Goal: Task Accomplishment & Management: Complete application form

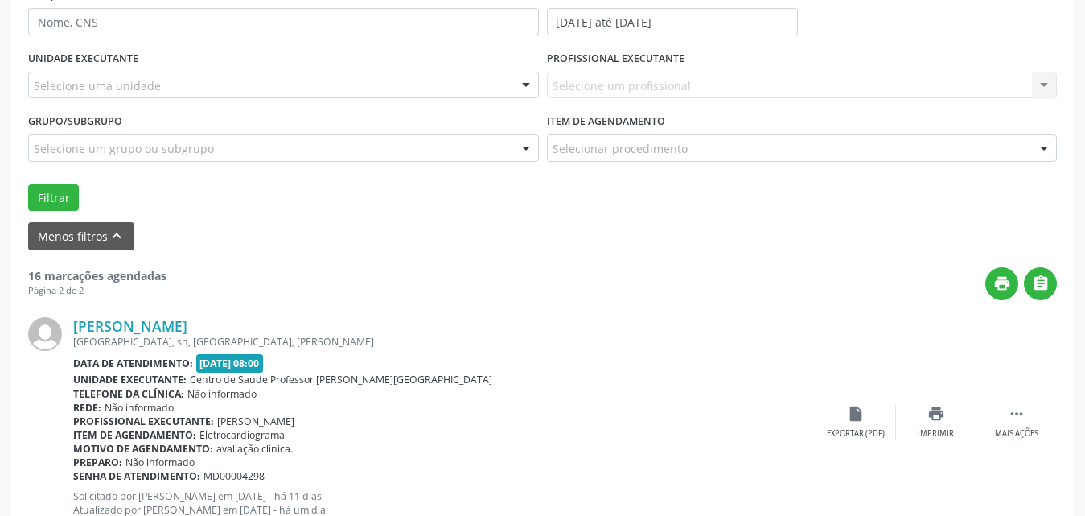
scroll to position [216, 0]
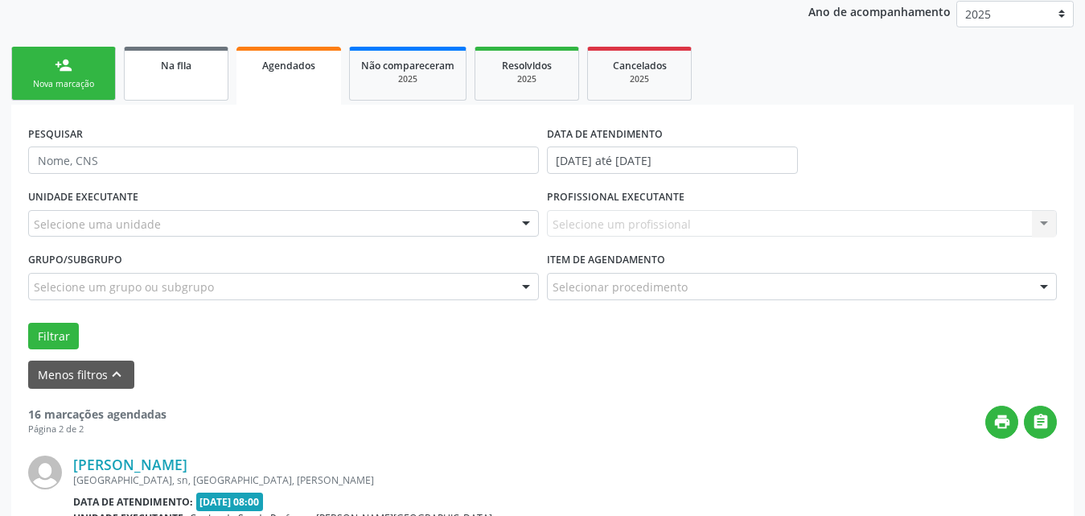
click at [201, 72] on div "Na fila" at bounding box center [176, 64] width 80 height 17
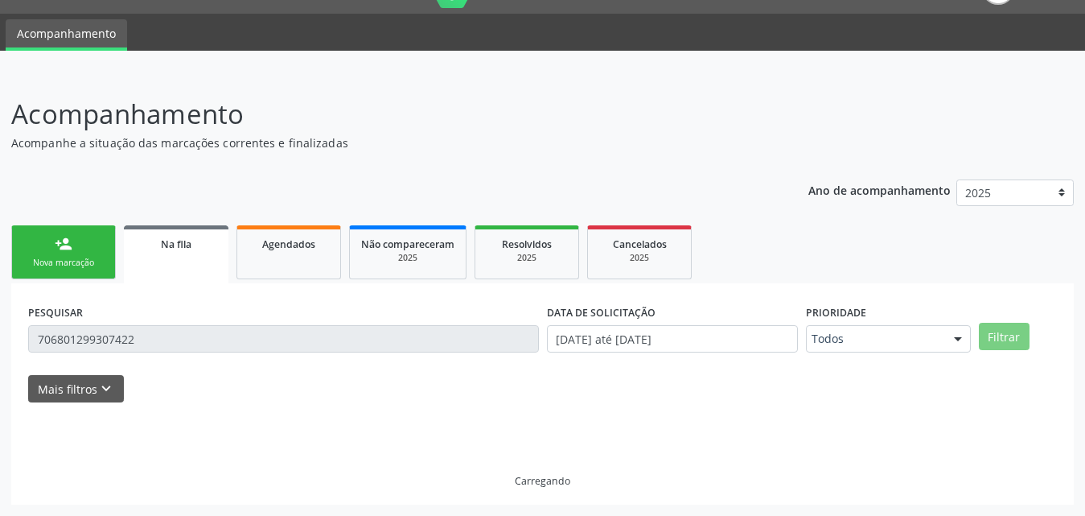
scroll to position [3, 0]
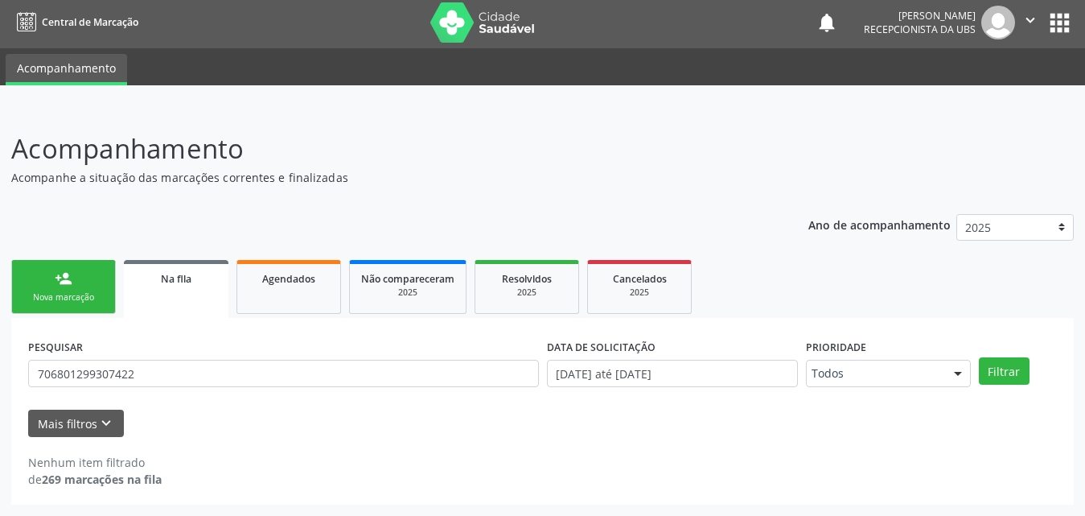
click at [87, 303] on div "Nova marcação" at bounding box center [63, 297] width 80 height 12
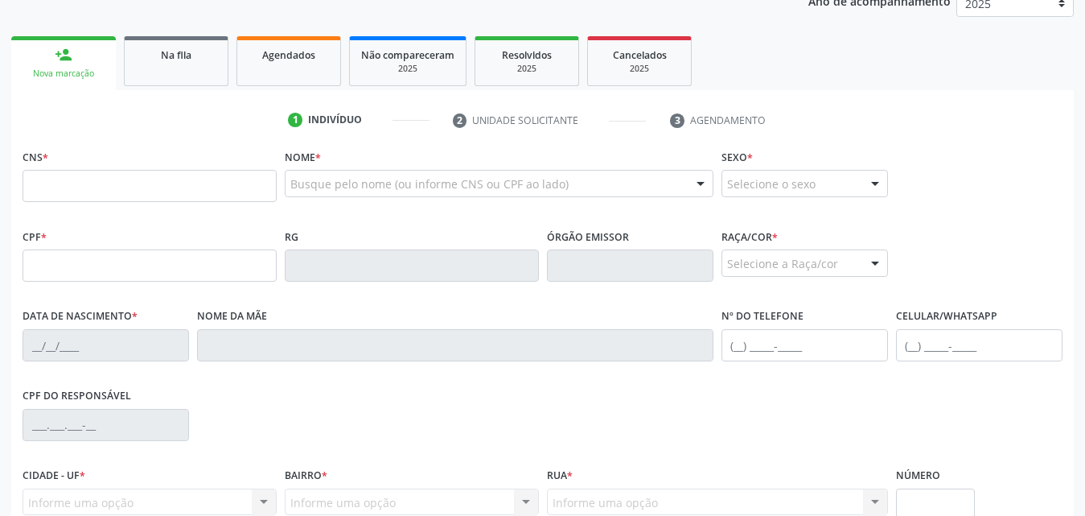
scroll to position [245, 0]
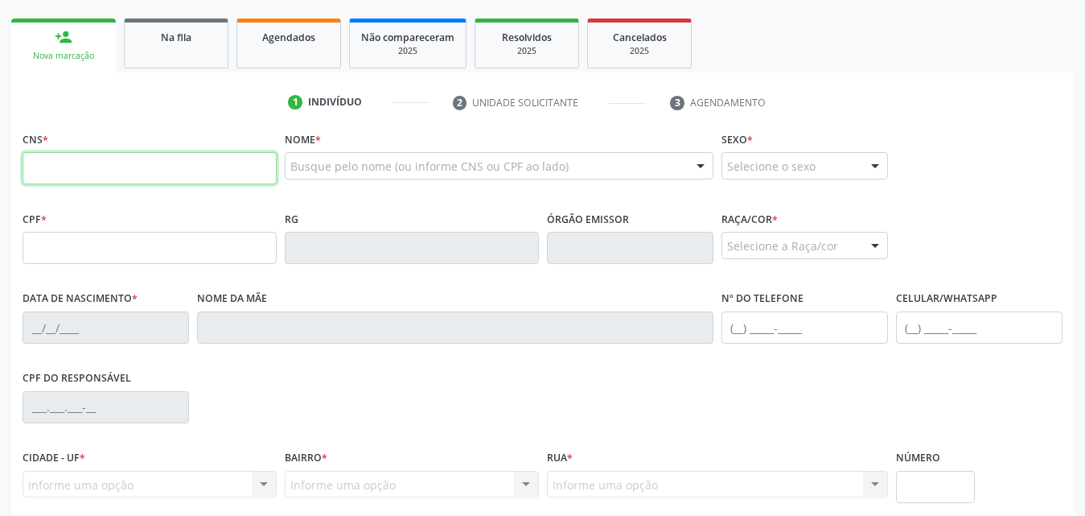
click at [126, 158] on input "text" at bounding box center [150, 168] width 254 height 32
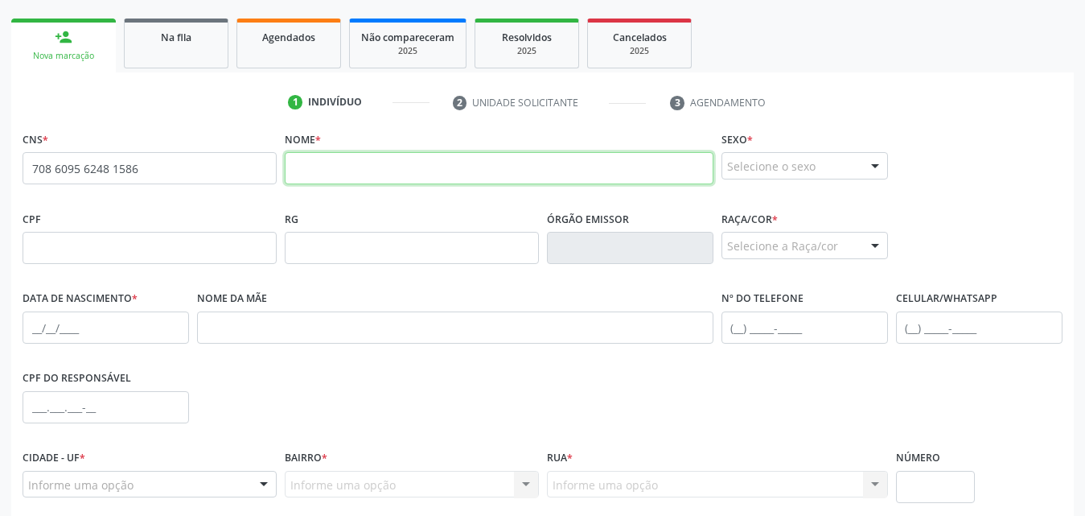
click at [378, 172] on input "text" at bounding box center [499, 168] width 429 height 32
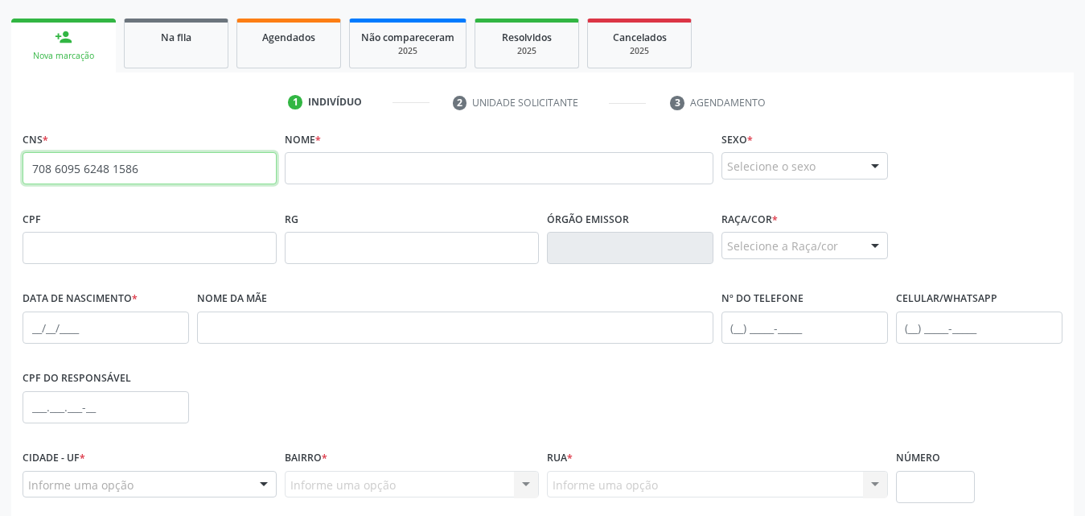
click at [191, 164] on input "708 6095 6248 1586" at bounding box center [150, 168] width 254 height 32
type input "7"
paste input "708 6095 6248 1586"
type input "708 6095 6248 1586"
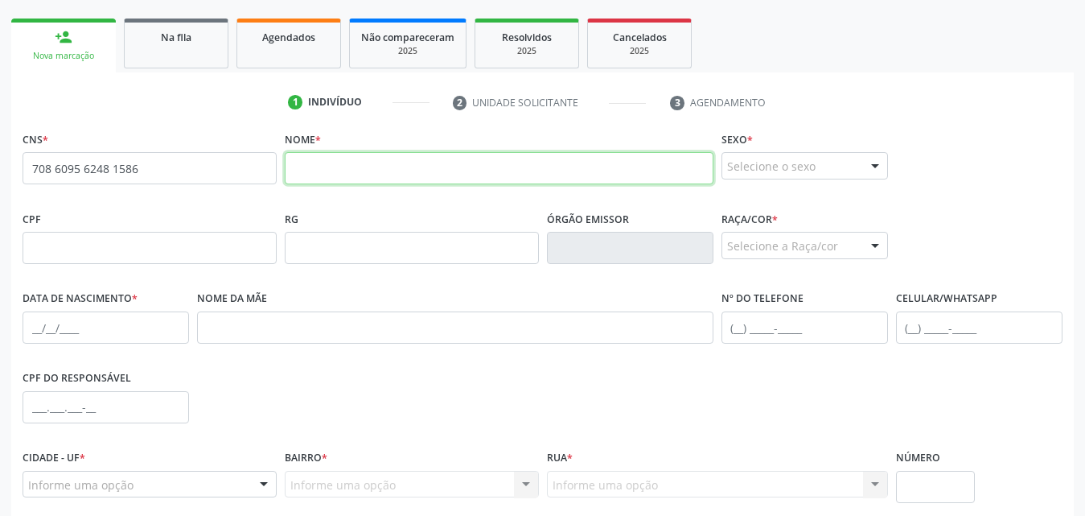
click at [495, 169] on input "text" at bounding box center [499, 168] width 429 height 32
paste input "[PERSON_NAME][GEOGRAPHIC_DATA]"
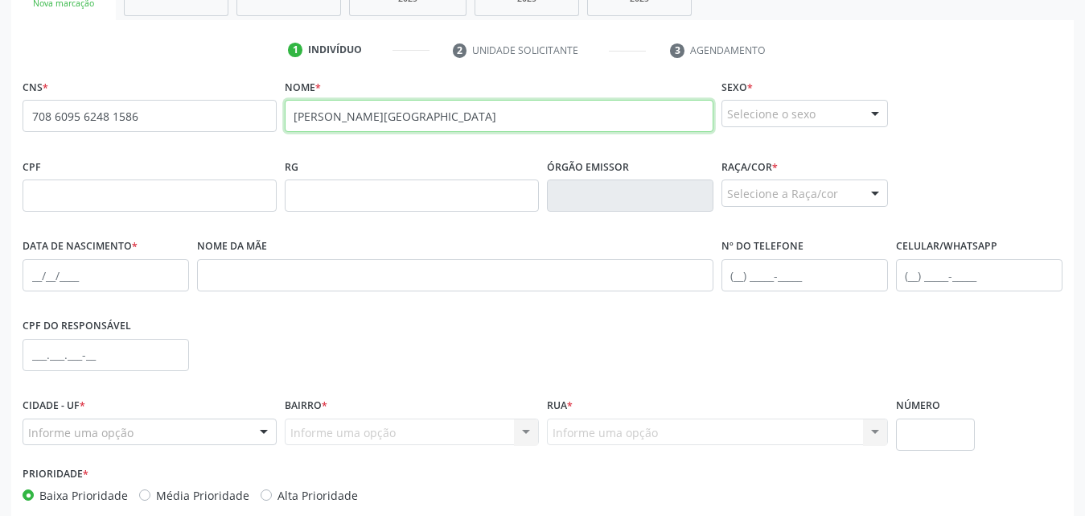
scroll to position [325, 0]
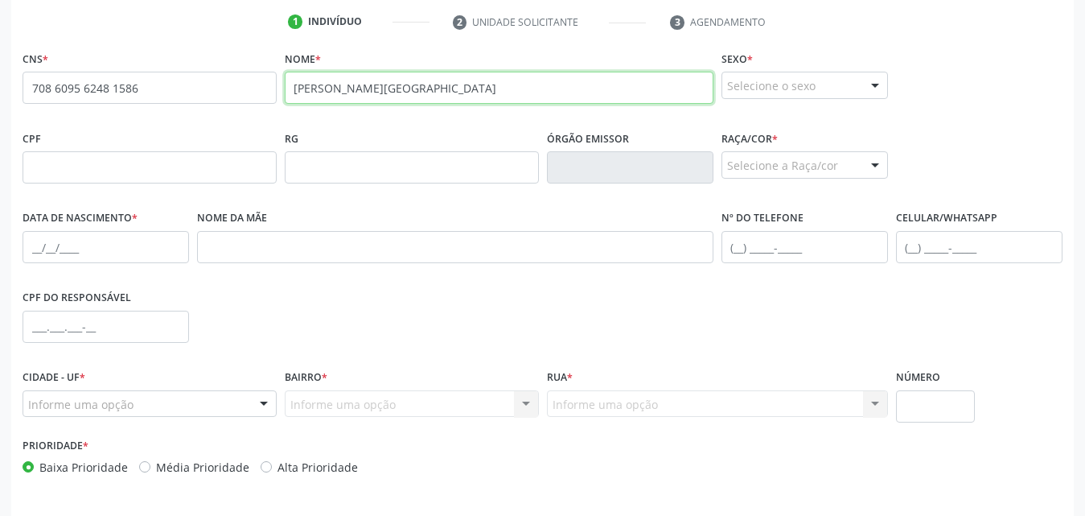
type input "[PERSON_NAME][GEOGRAPHIC_DATA]"
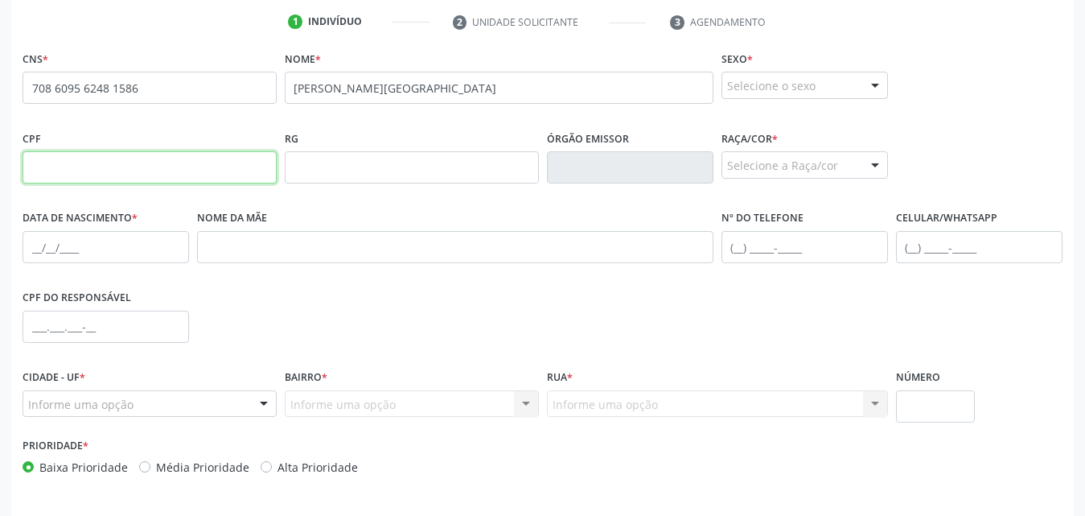
paste input "142.433.254-05"
type input "142.433.254-05"
click at [881, 163] on div at bounding box center [875, 165] width 24 height 27
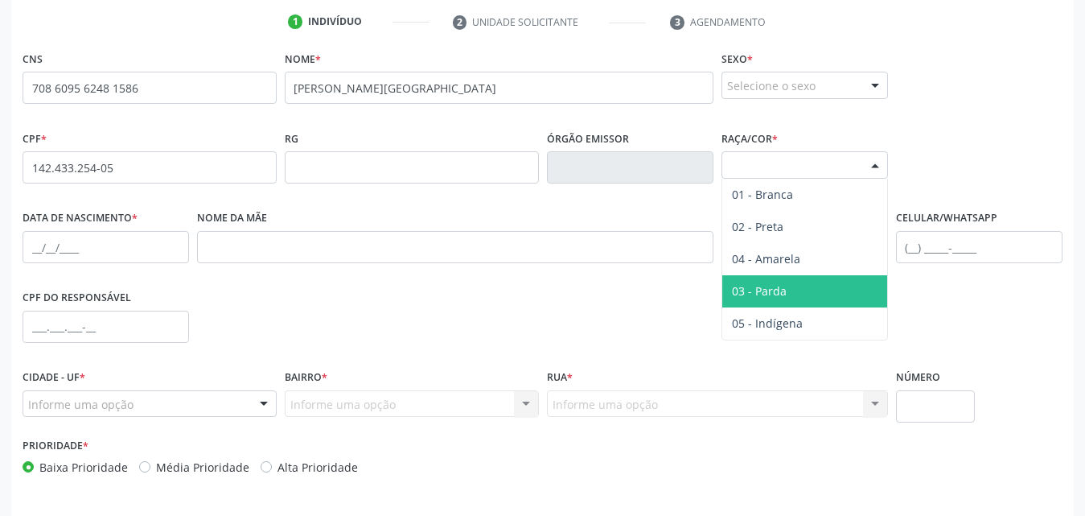
click at [798, 284] on span "03 - Parda" at bounding box center [804, 291] width 165 height 32
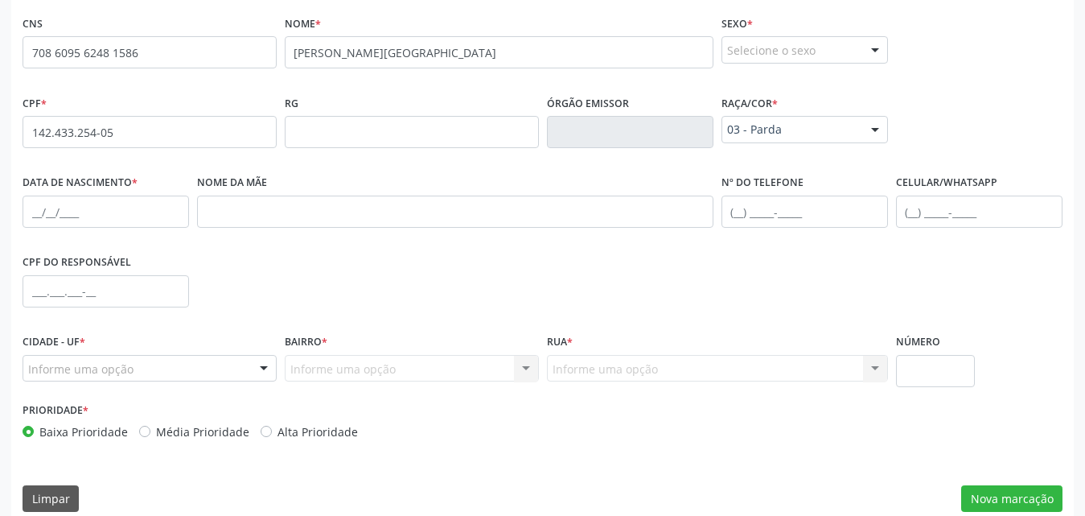
scroll to position [379, 0]
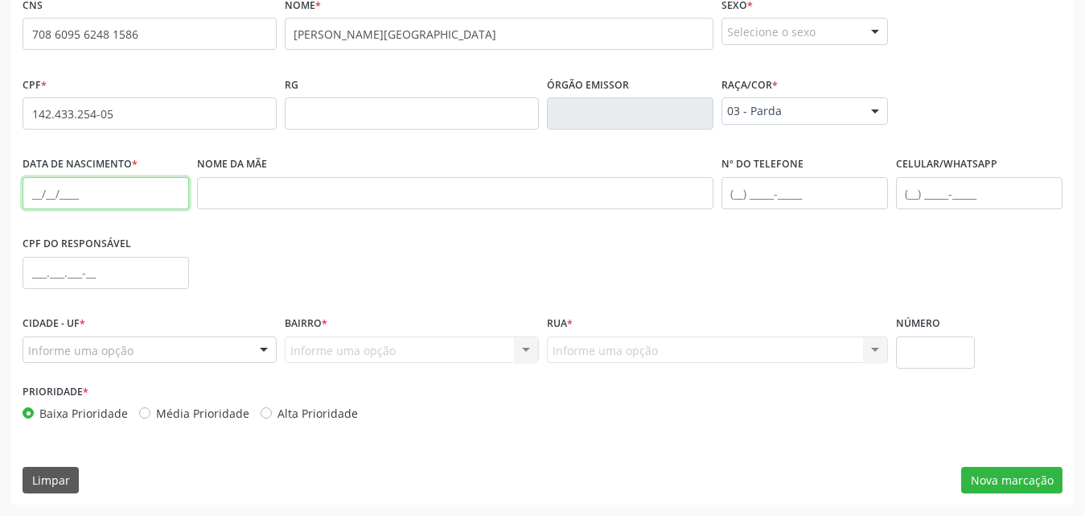
click at [142, 195] on input "text" at bounding box center [106, 193] width 167 height 32
paste input "29/09/2011"
type input "29/09/2011"
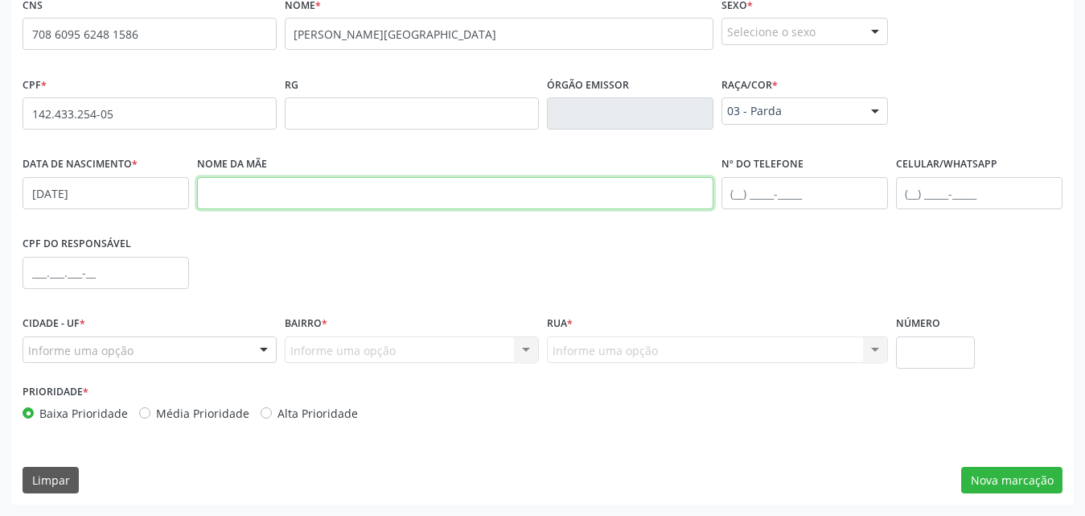
click at [517, 198] on input "text" at bounding box center [455, 193] width 516 height 32
paste input "Amanda Catarine Oliveira Santos"
type input "Amanda Catarine Oliveira Santos"
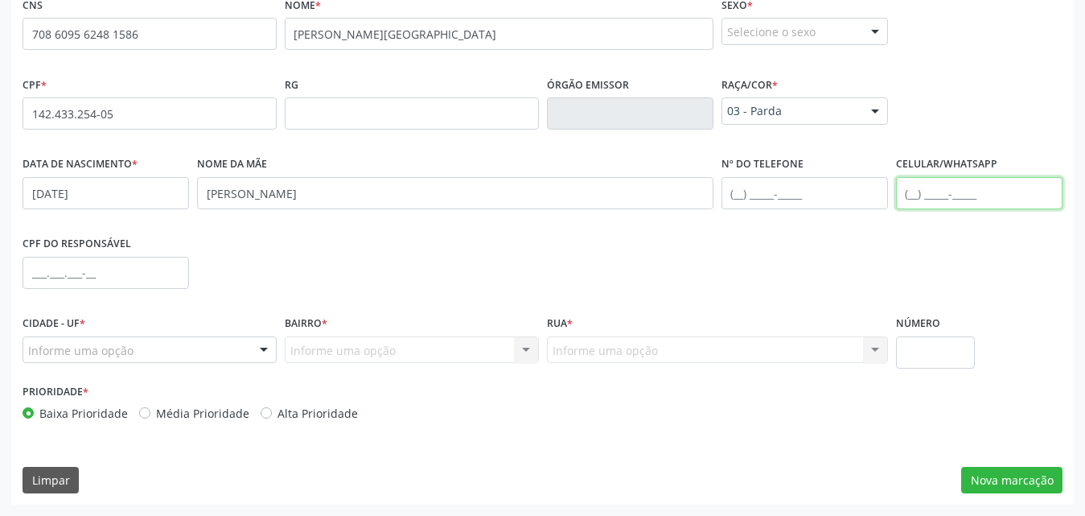
click at [956, 193] on input "text" at bounding box center [979, 193] width 167 height 32
paste input "(82) 98871-2737"
type input "(82) 98871-2737"
click at [261, 355] on div at bounding box center [264, 350] width 24 height 27
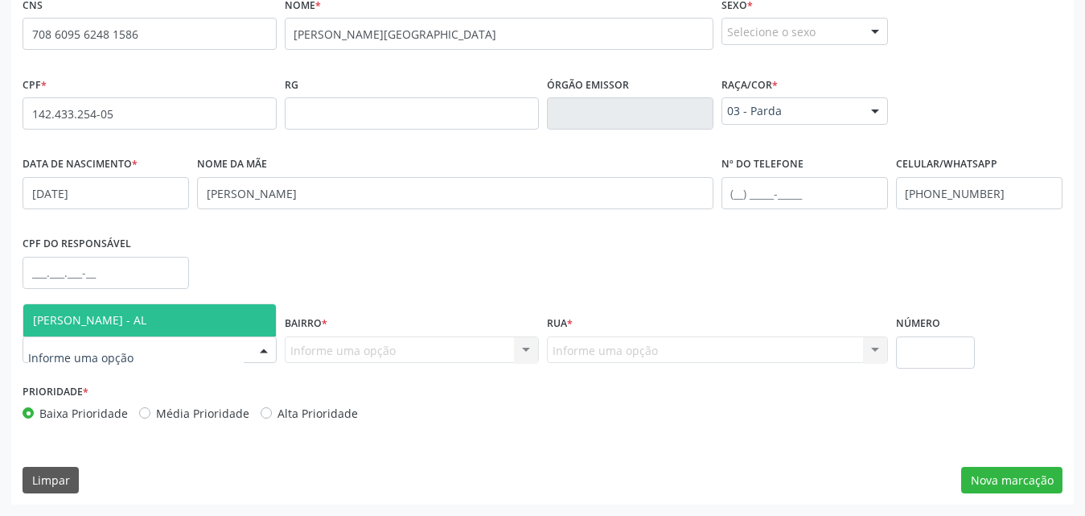
click at [134, 315] on span "[PERSON_NAME] - AL" at bounding box center [89, 319] width 113 height 15
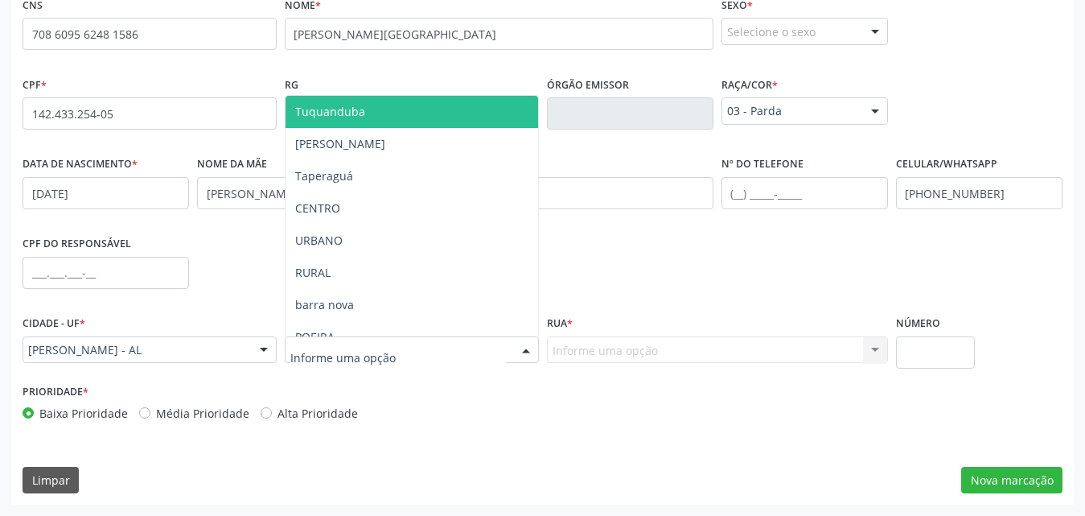
click at [515, 351] on div at bounding box center [526, 350] width 24 height 27
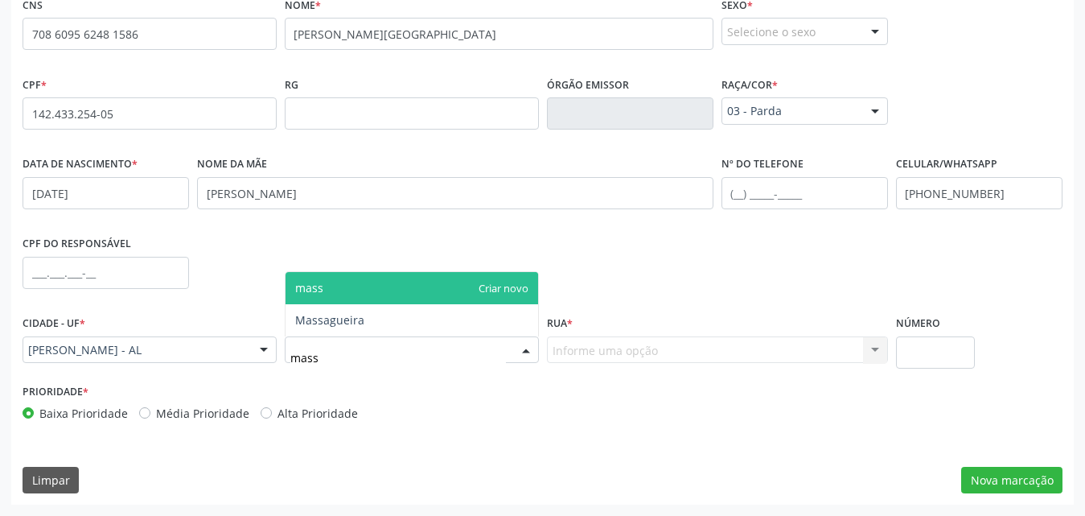
type input "massa"
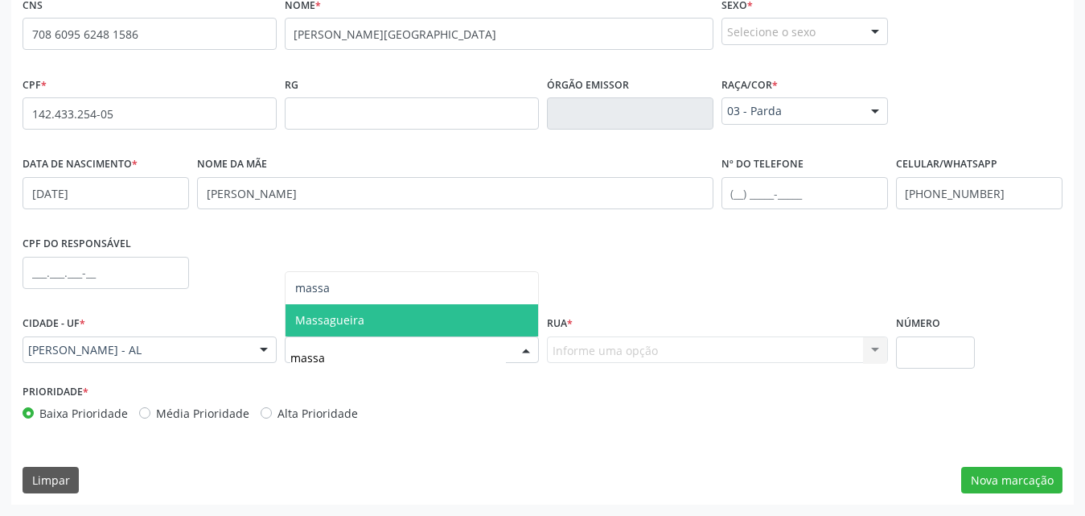
click at [465, 314] on span "Massagueira" at bounding box center [412, 320] width 253 height 32
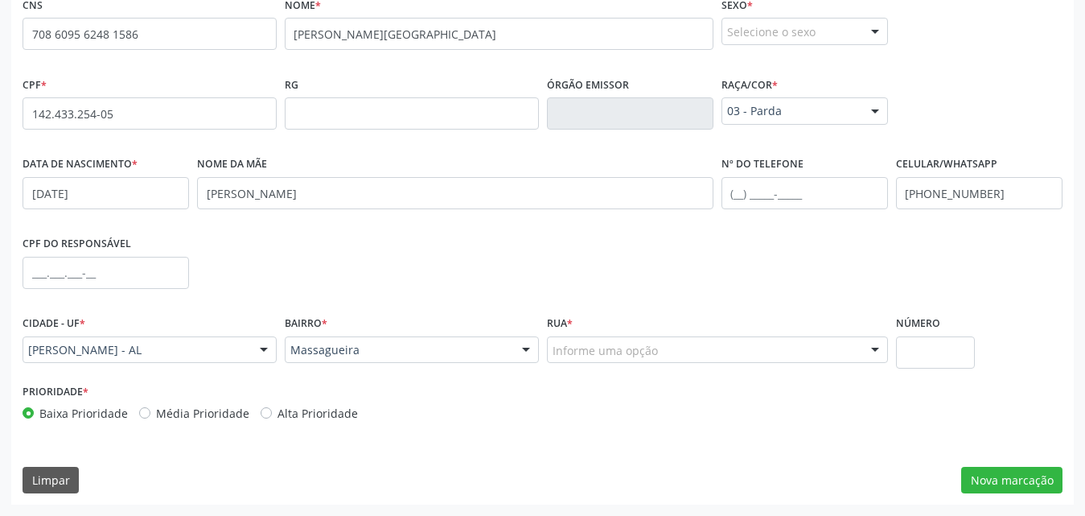
click at [722, 349] on div "Informe uma opção" at bounding box center [717, 349] width 341 height 27
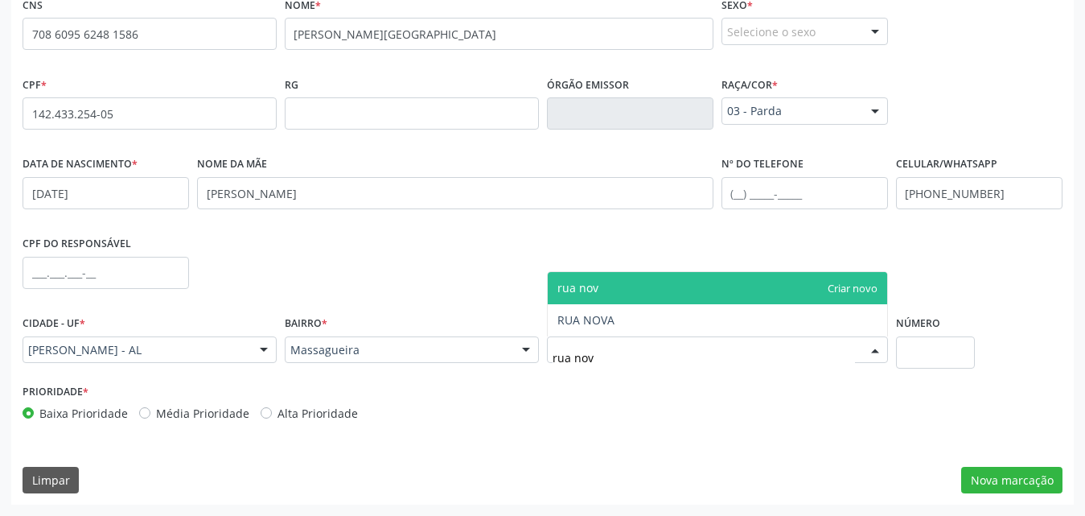
type input "rua nova"
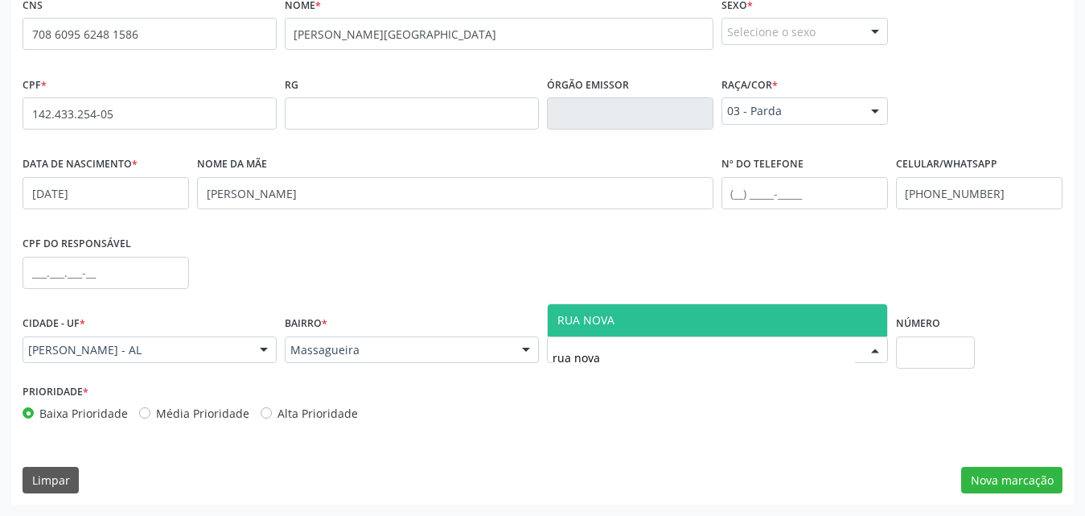
click at [733, 323] on span "RUA NOVA" at bounding box center [717, 320] width 339 height 32
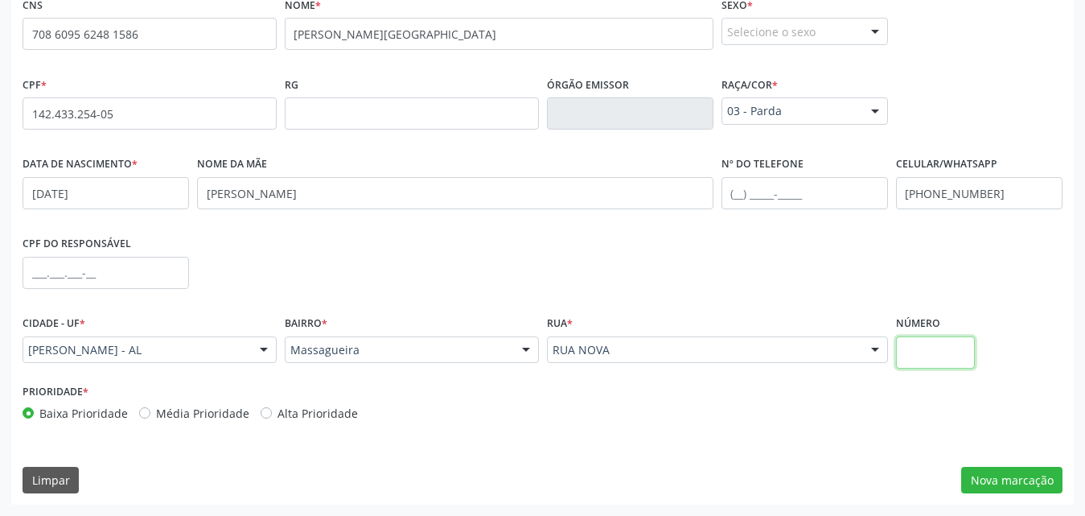
click at [913, 359] on input "text" at bounding box center [936, 352] width 80 height 32
type input "sn"
click at [989, 486] on button "Nova marcação" at bounding box center [1011, 480] width 101 height 27
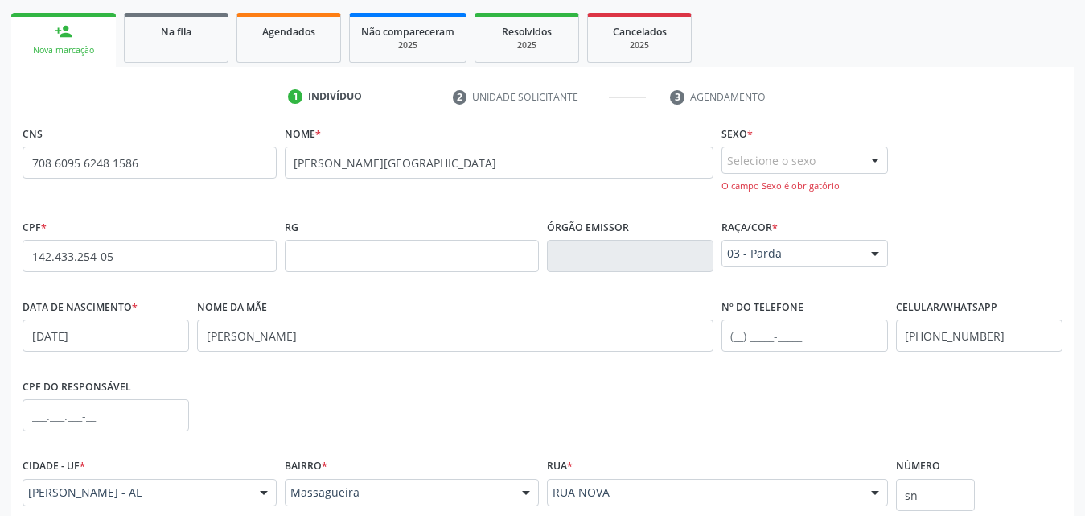
scroll to position [218, 0]
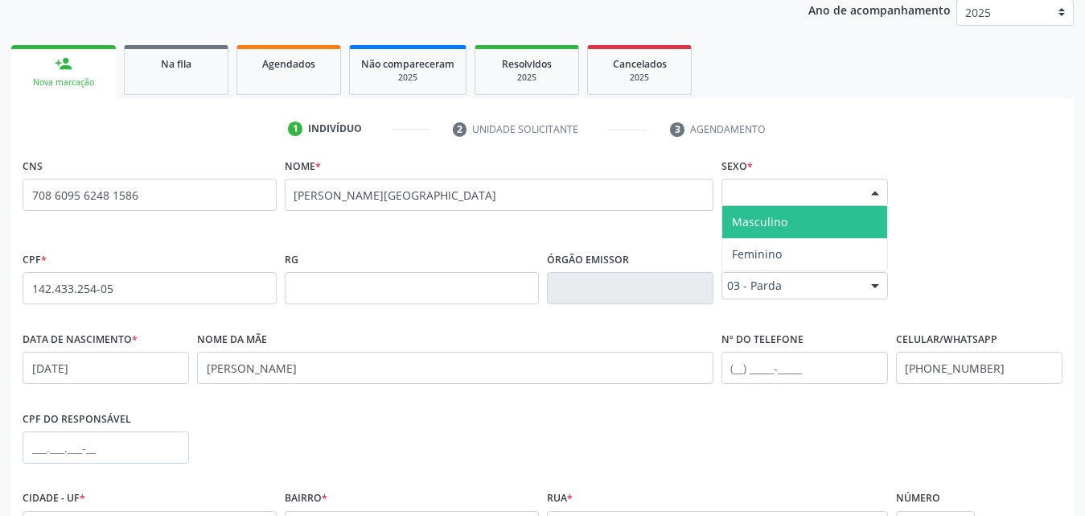
click at [874, 193] on div at bounding box center [875, 192] width 24 height 27
click at [796, 217] on span "Masculino" at bounding box center [804, 222] width 165 height 32
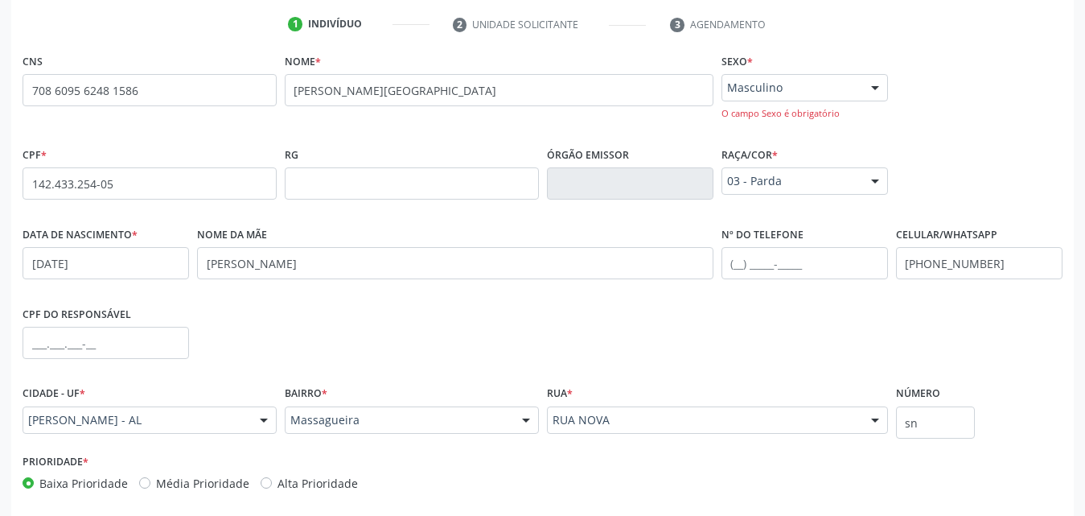
scroll to position [393, 0]
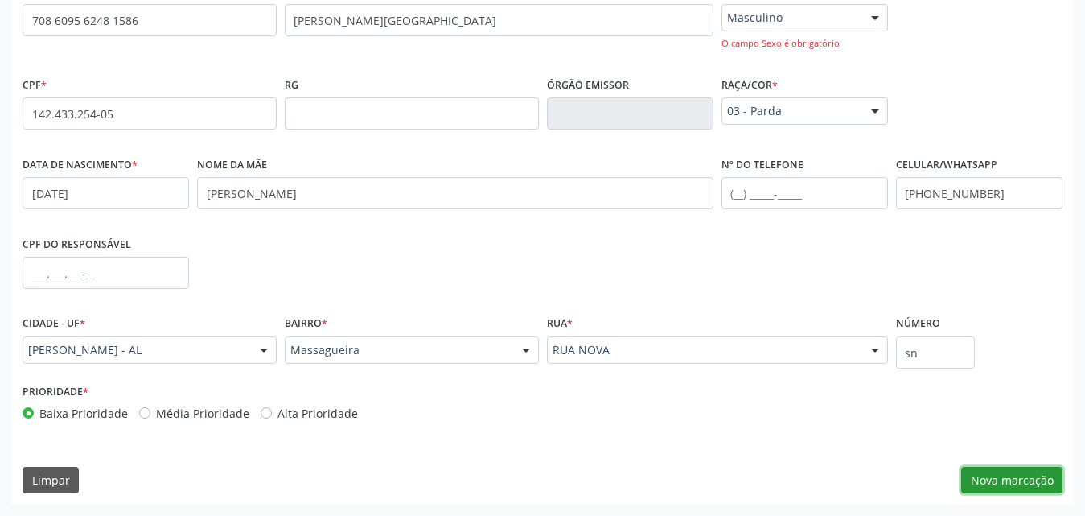
click at [989, 475] on button "Nova marcação" at bounding box center [1011, 480] width 101 height 27
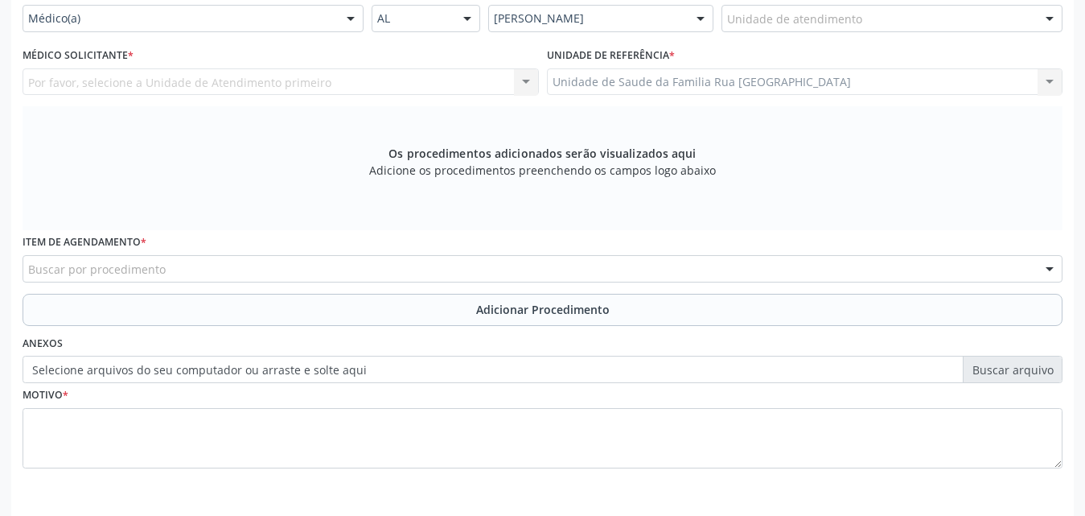
scroll to position [151, 0]
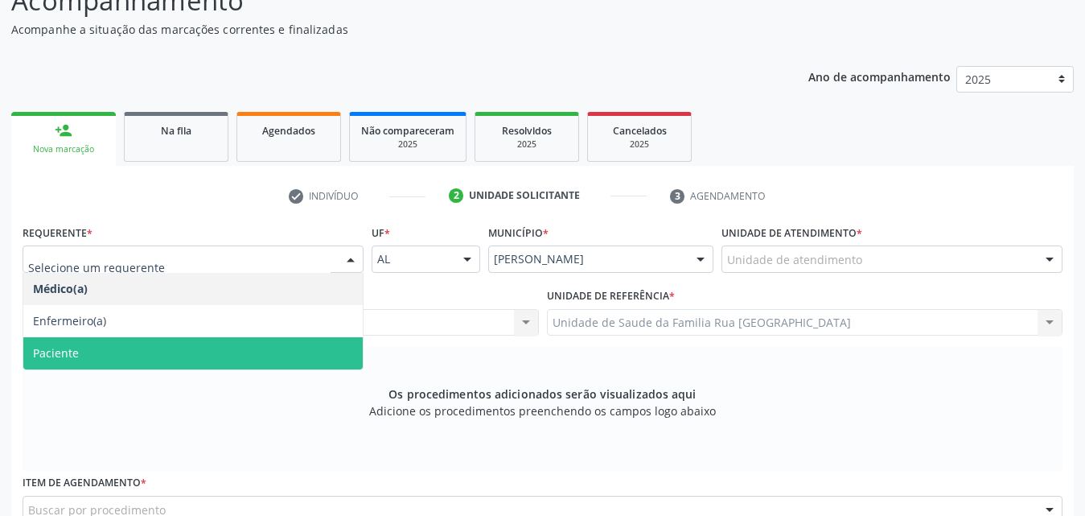
click at [115, 342] on span "Paciente" at bounding box center [192, 353] width 339 height 32
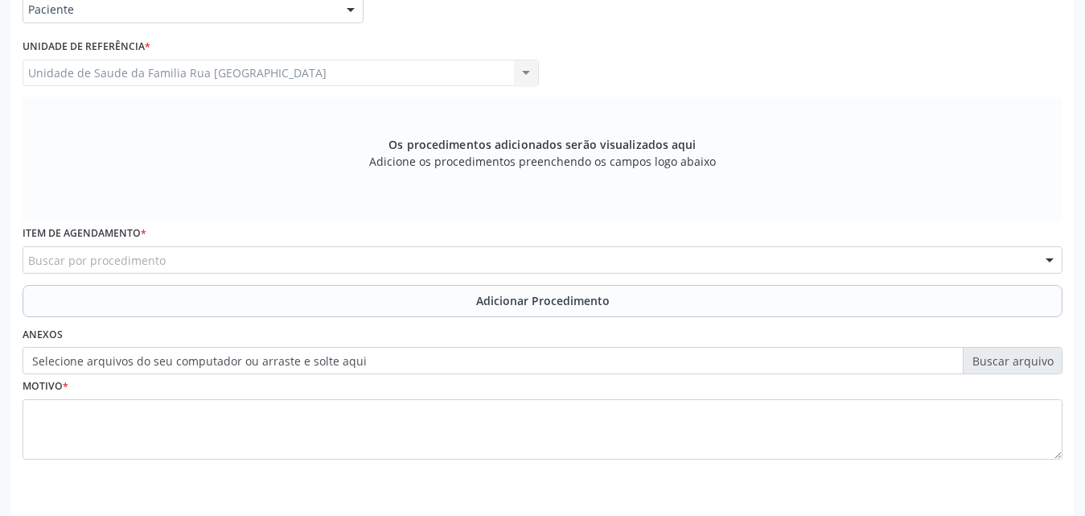
scroll to position [451, 0]
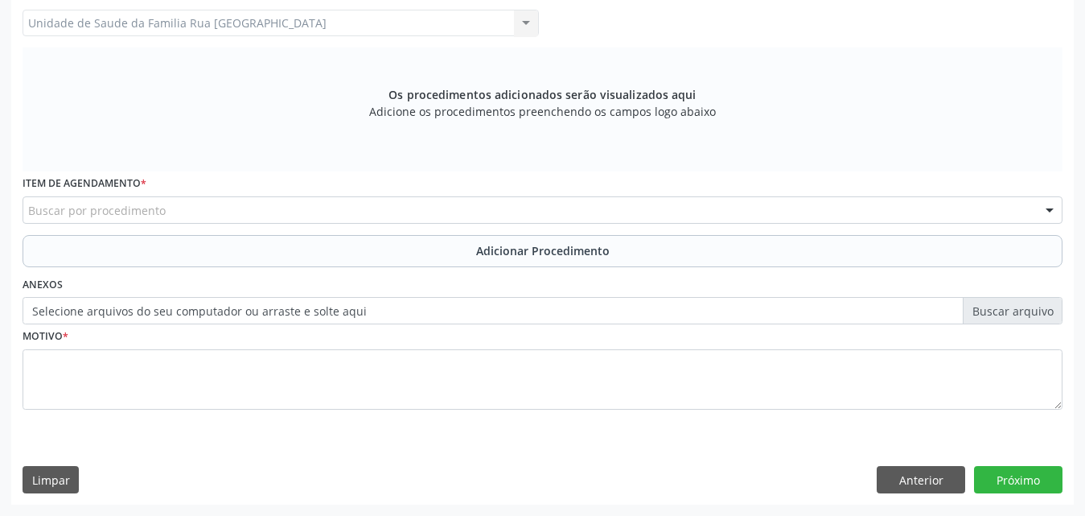
click at [268, 212] on div "Buscar por procedimento" at bounding box center [543, 209] width 1040 height 27
type input "ultrassonografia"
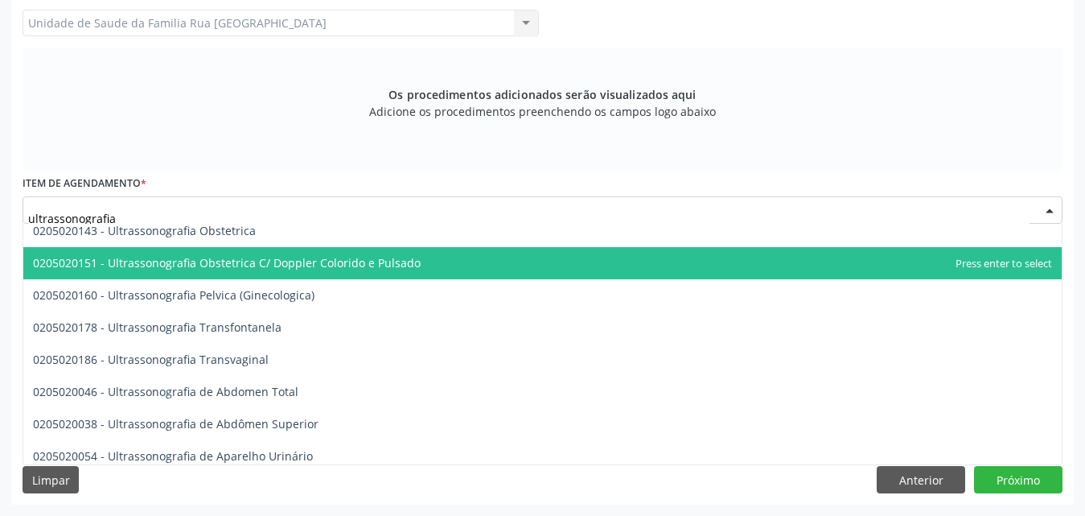
scroll to position [241, 0]
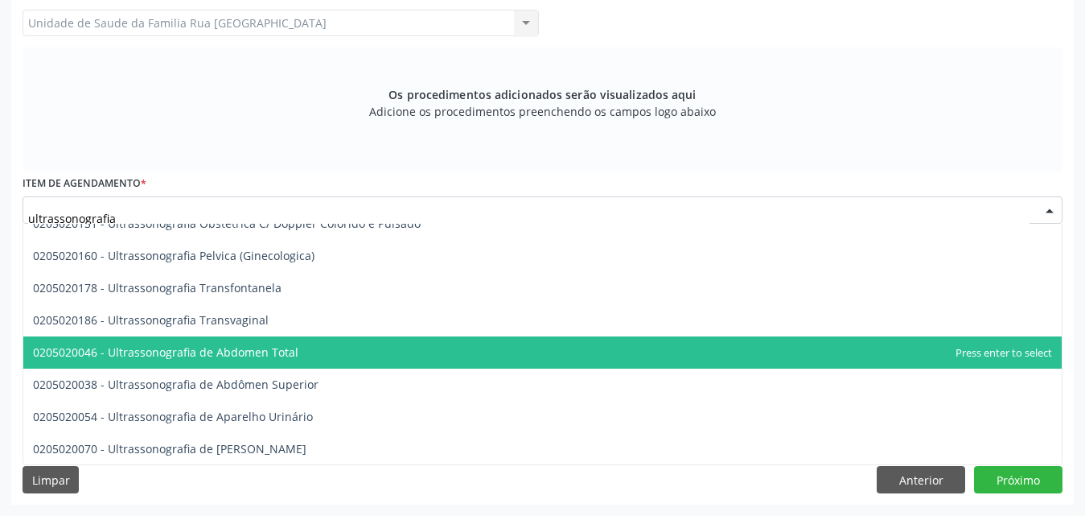
click at [274, 356] on span "0205020046 - Ultrassonografia de Abdomen Total" at bounding box center [165, 351] width 265 height 15
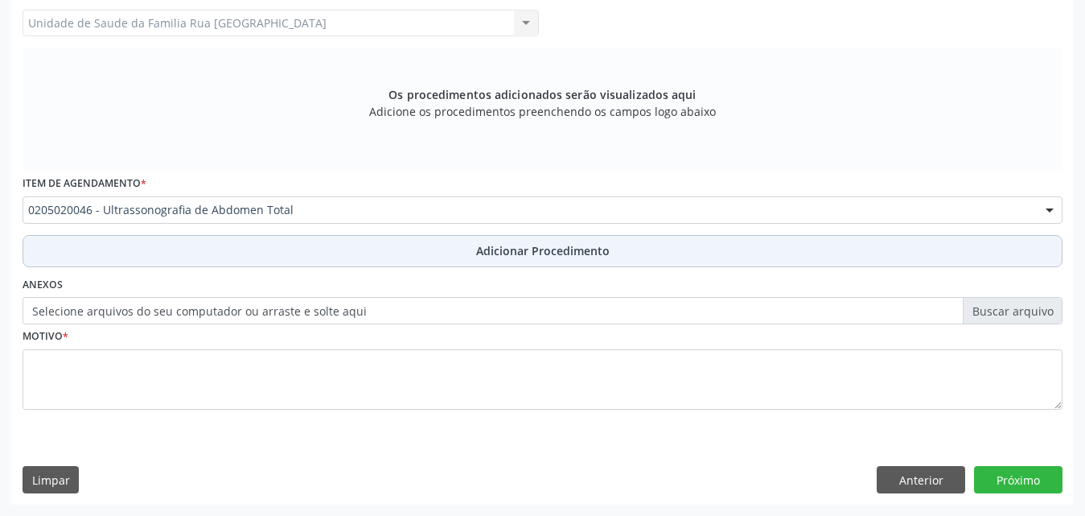
click at [533, 253] on span "Adicionar Procedimento" at bounding box center [543, 250] width 134 height 17
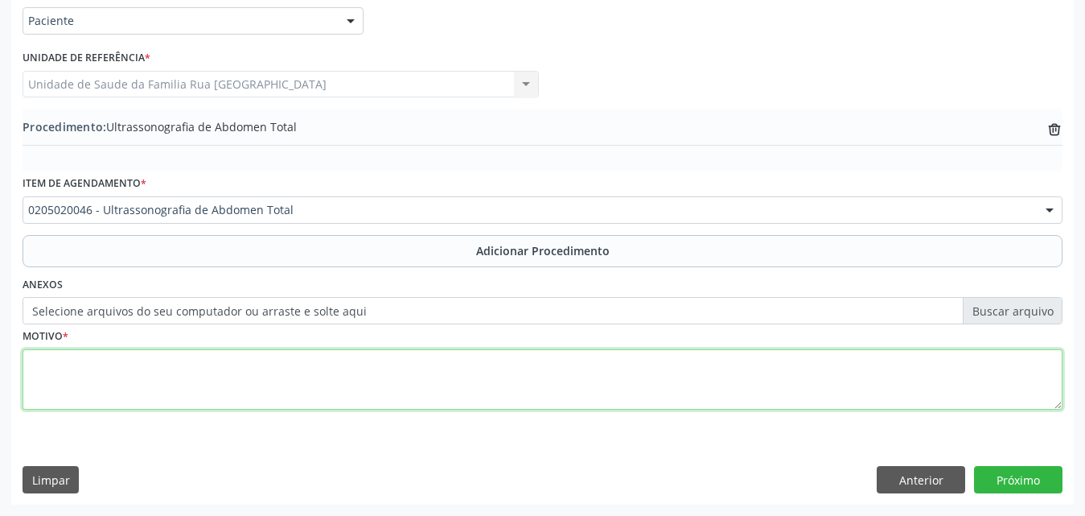
click at [109, 395] on textarea at bounding box center [543, 379] width 1040 height 61
type textarea "d"
type textarea "DOR."
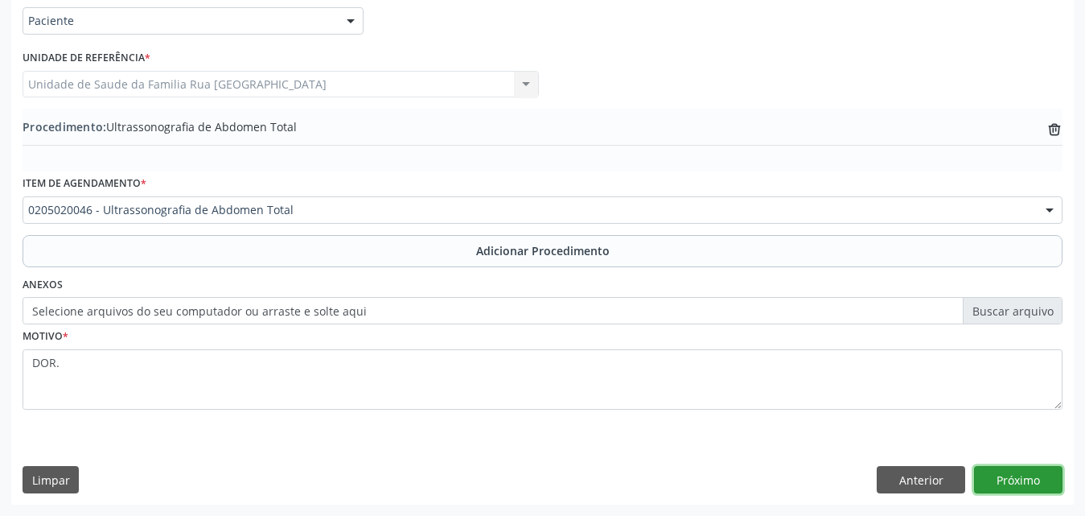
click at [1035, 481] on button "Próximo" at bounding box center [1018, 479] width 88 height 27
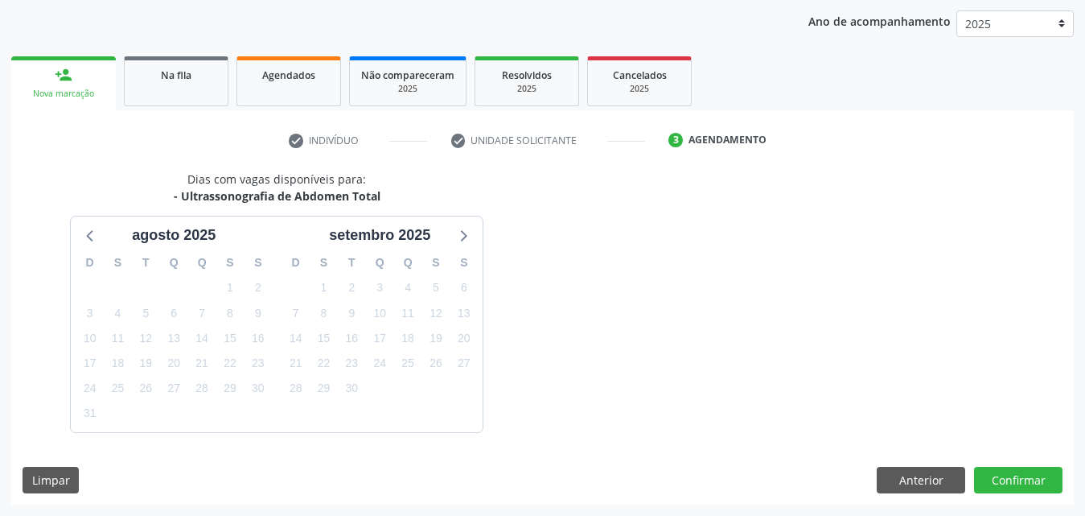
scroll to position [254, 0]
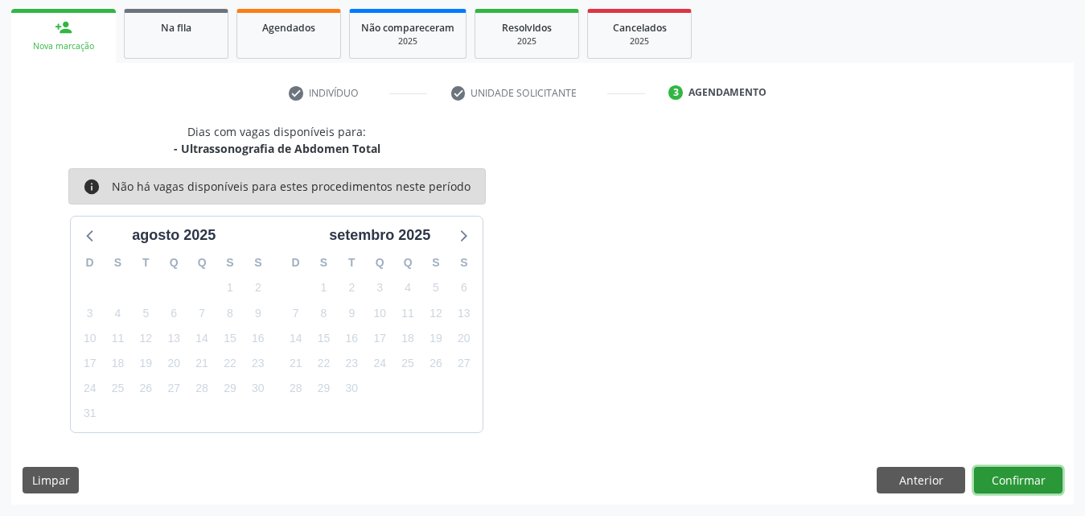
click at [1036, 482] on button "Confirmar" at bounding box center [1018, 480] width 88 height 27
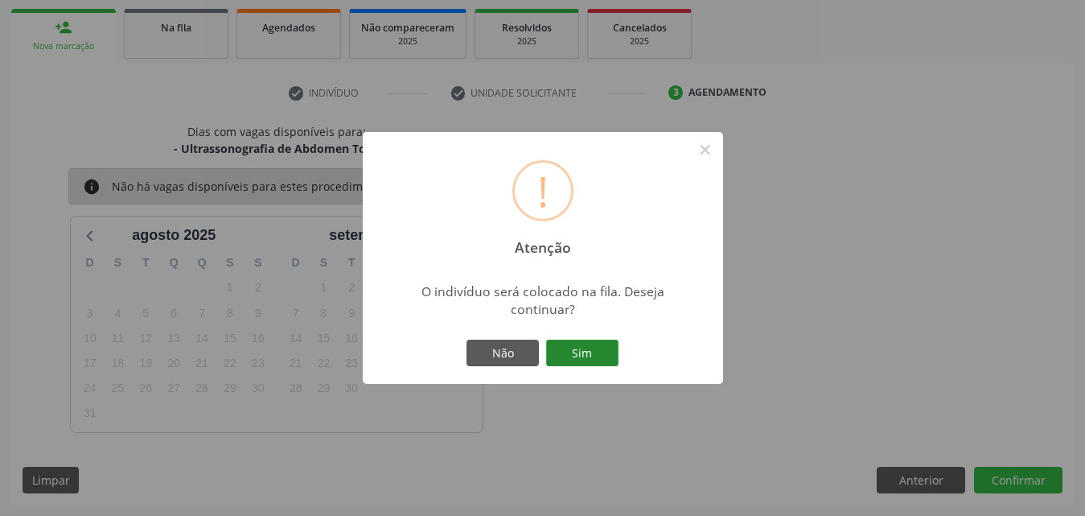
click at [586, 348] on button "Sim" at bounding box center [582, 352] width 72 height 27
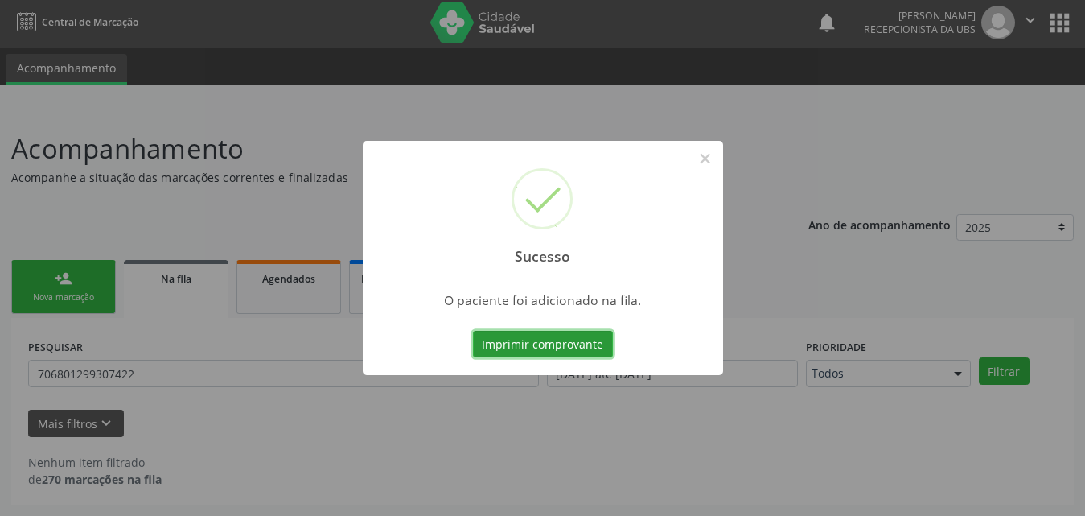
scroll to position [3, 0]
click at [710, 150] on button "×" at bounding box center [705, 158] width 27 height 27
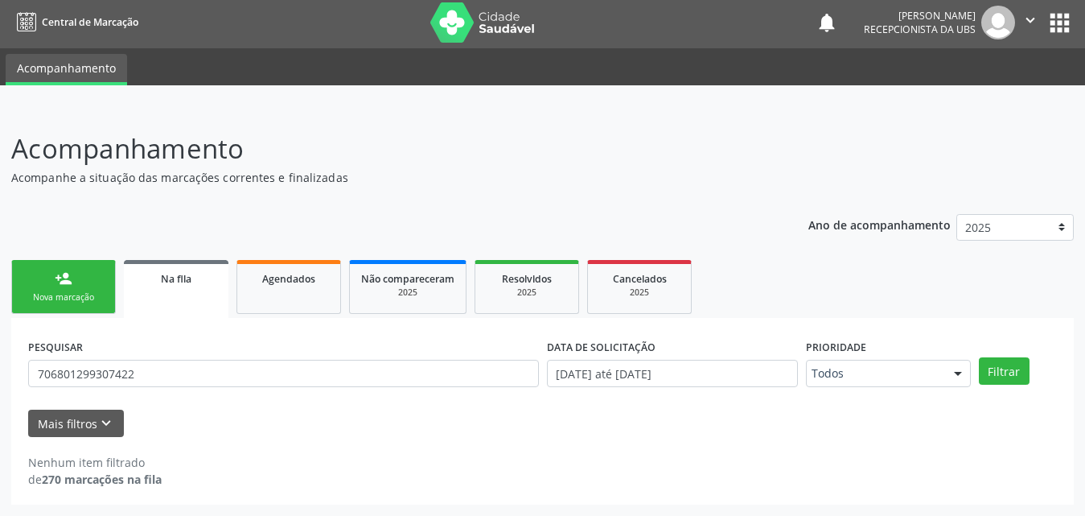
click at [206, 286] on link "Na fila" at bounding box center [176, 289] width 105 height 58
click at [177, 278] on span "Na fila" at bounding box center [176, 279] width 31 height 14
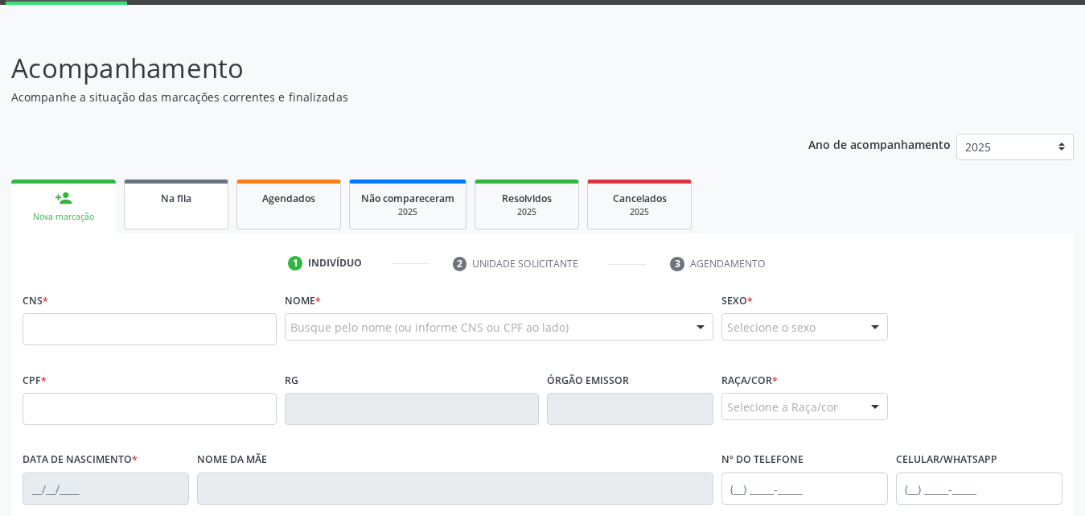
click at [181, 200] on span "Na fila" at bounding box center [176, 198] width 31 height 14
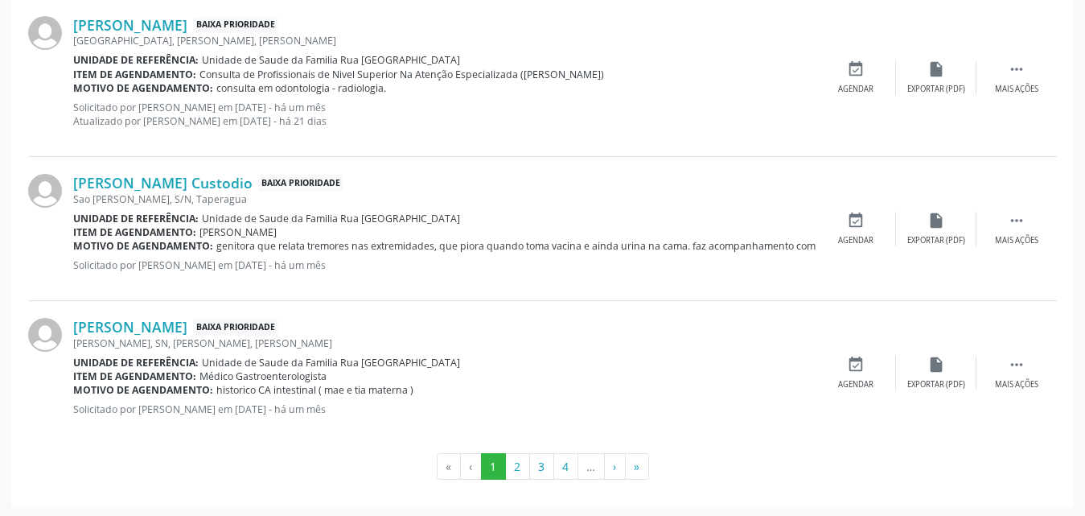
scroll to position [2252, 0]
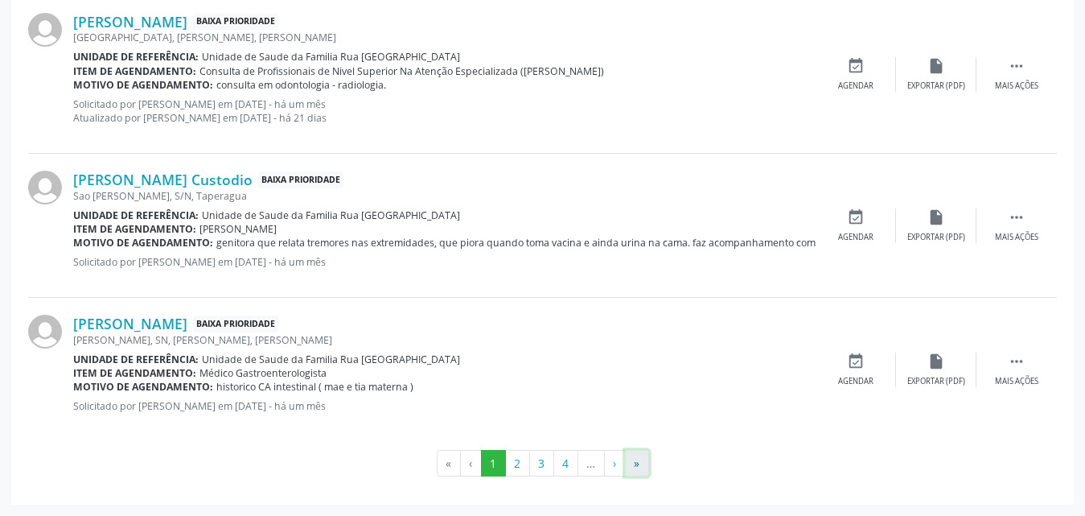
click at [640, 466] on button "»" at bounding box center [637, 463] width 24 height 27
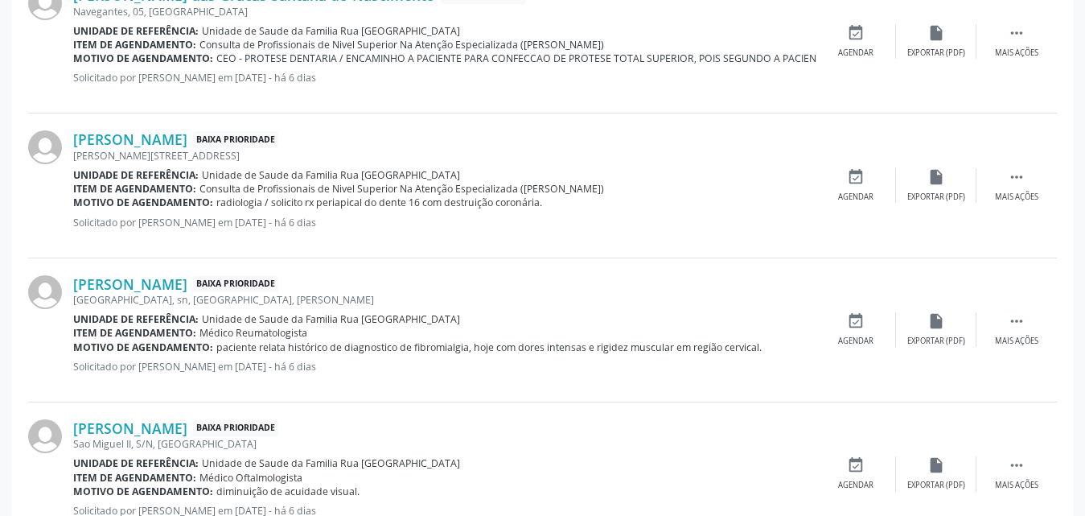
scroll to position [0, 0]
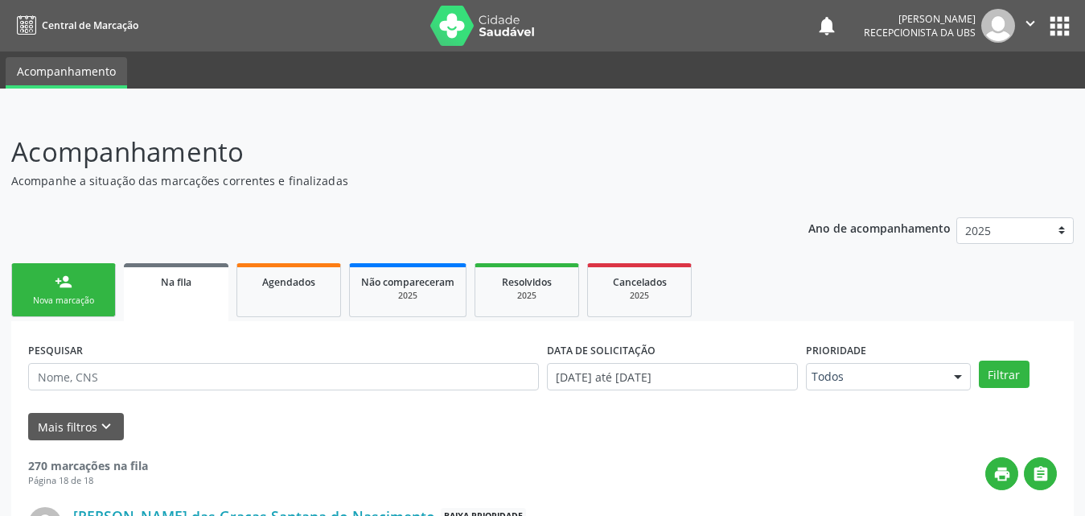
click at [74, 303] on div "Nova marcação" at bounding box center [63, 300] width 80 height 12
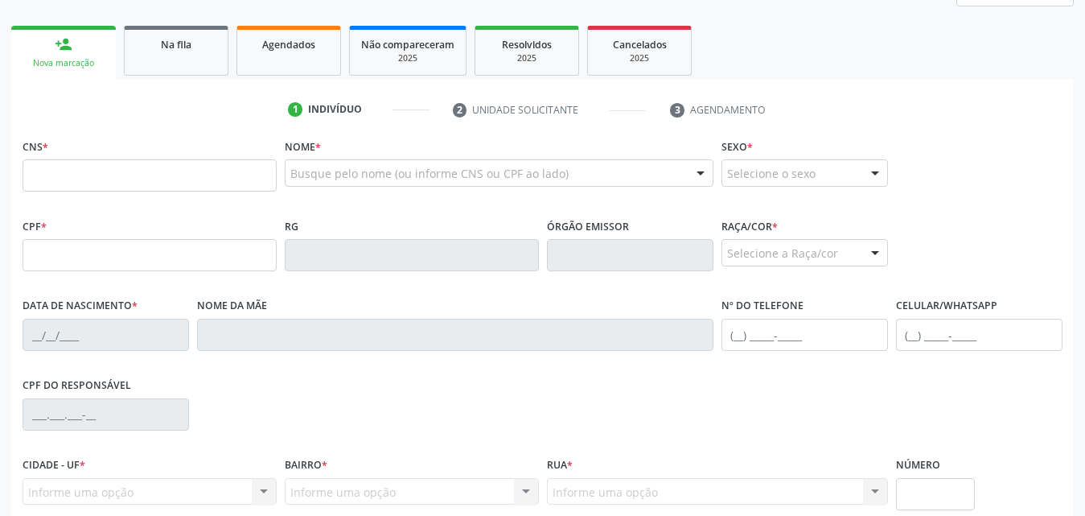
scroll to position [241, 0]
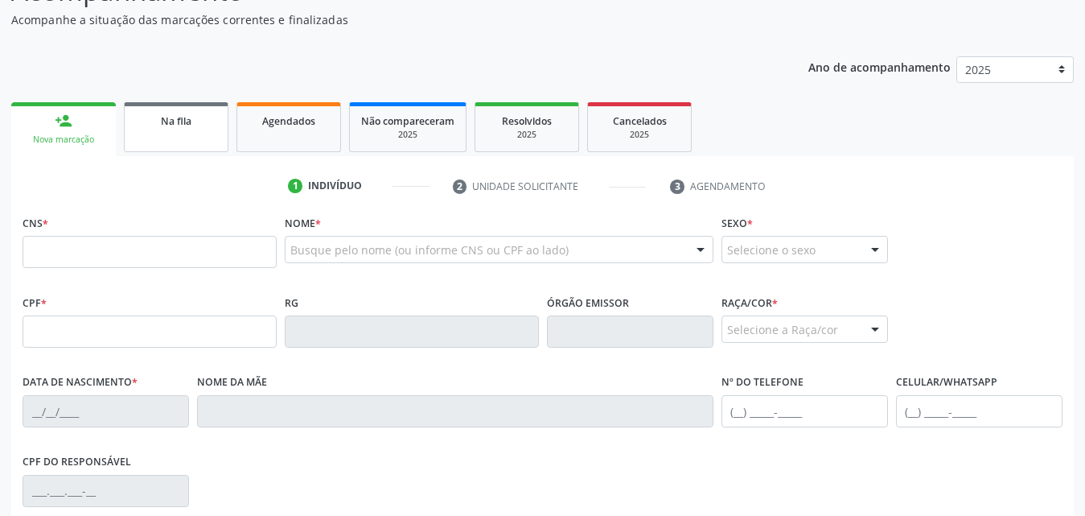
click at [165, 132] on link "Na fila" at bounding box center [176, 127] width 105 height 50
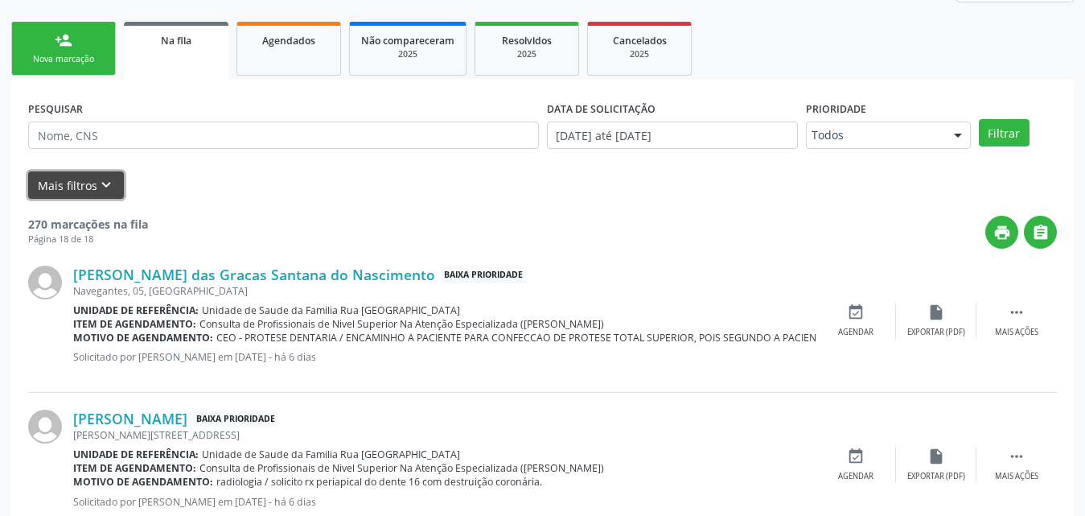
click at [76, 187] on button "Mais filtros keyboard_arrow_down" at bounding box center [76, 185] width 96 height 28
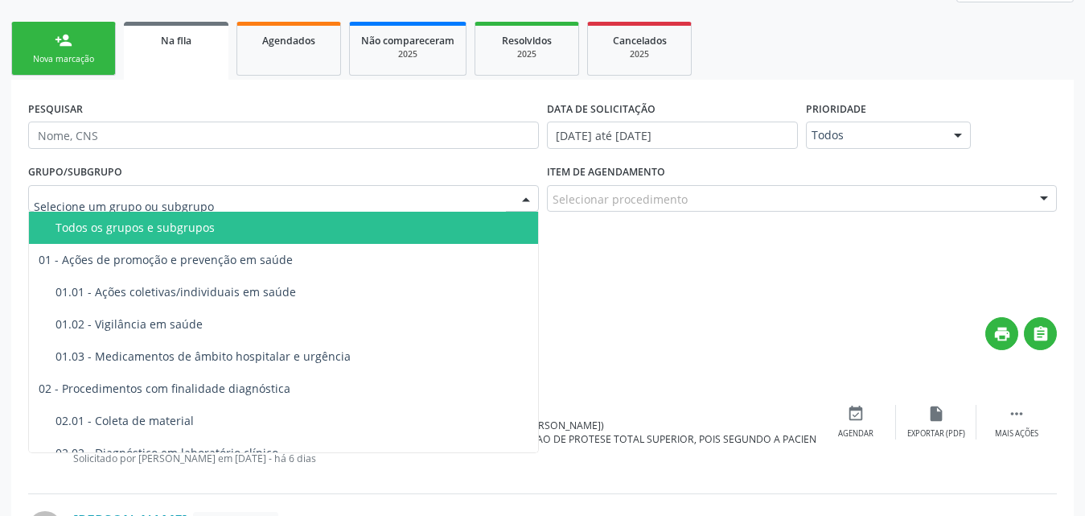
click at [242, 193] on div at bounding box center [283, 198] width 511 height 27
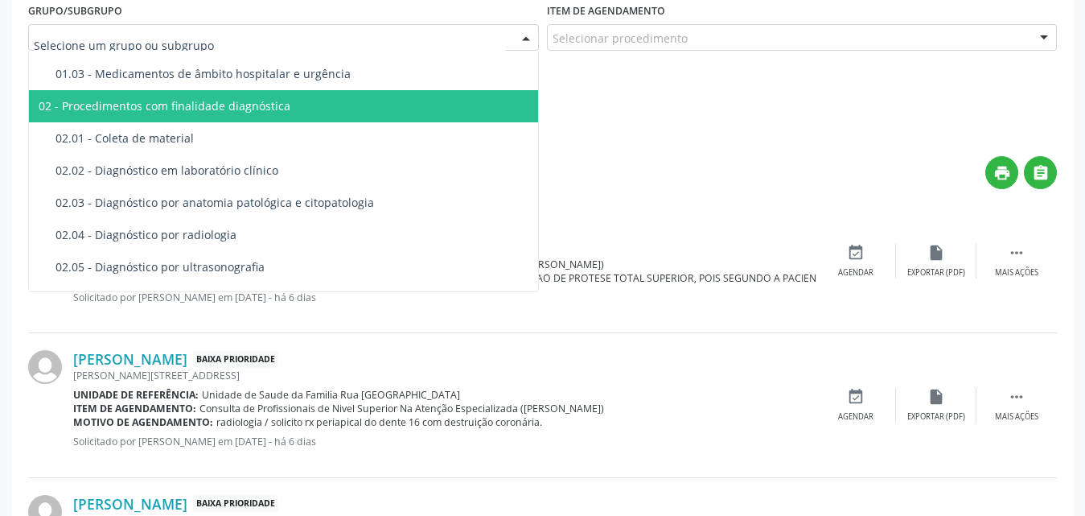
scroll to position [161, 0]
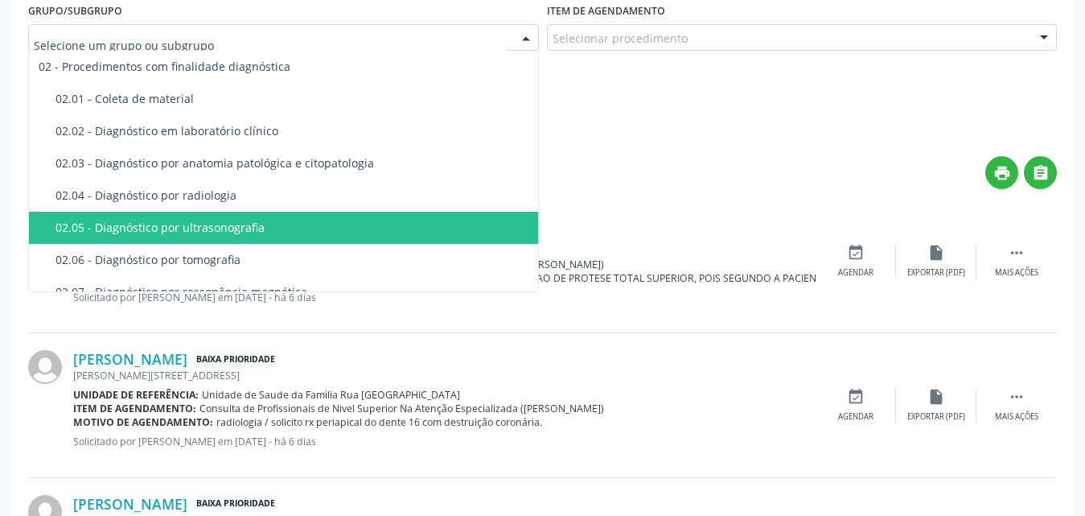
click at [231, 232] on div "02.05 - Diagnóstico por ultrasonografia" at bounding box center [296, 227] width 480 height 13
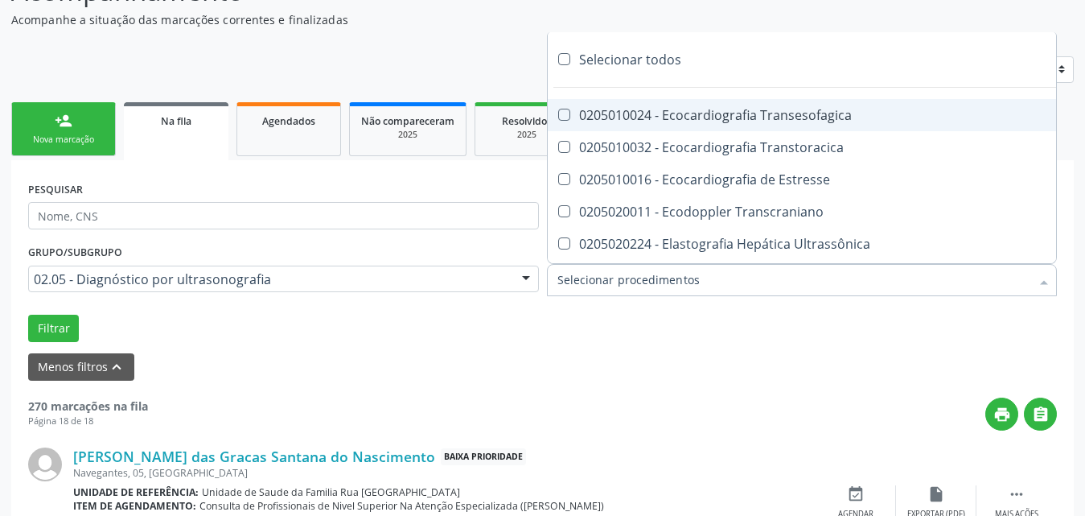
click at [961, 286] on div at bounding box center [802, 280] width 511 height 32
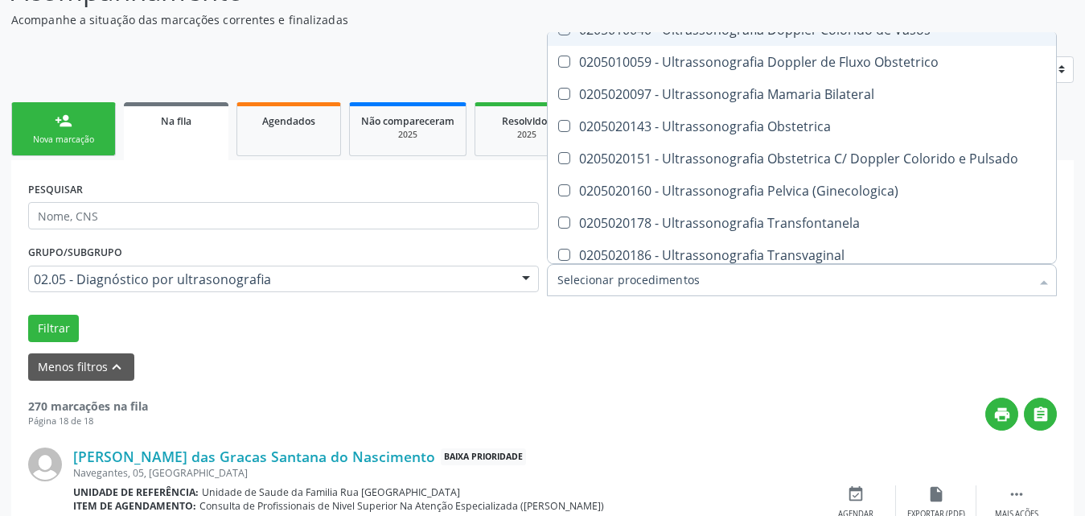
scroll to position [322, 0]
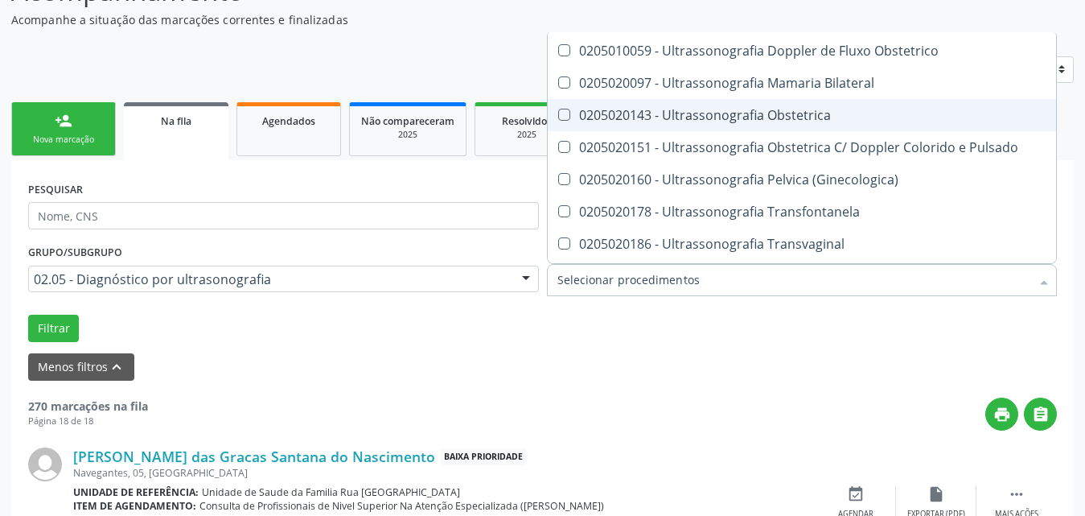
click at [802, 120] on div "0205020143 - Ultrassonografia Obstetrica" at bounding box center [890, 115] width 666 height 13
checkbox Obstetrica "true"
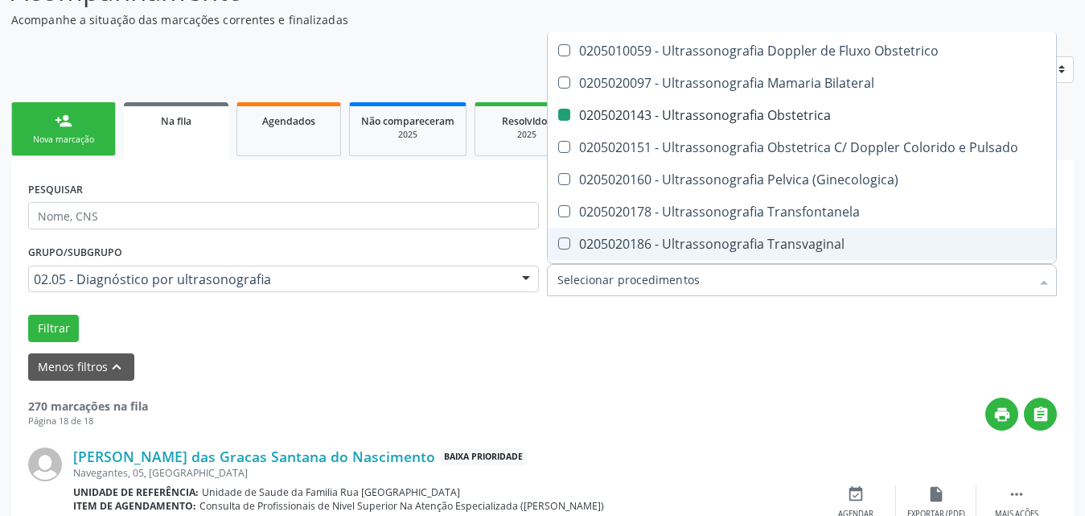
checkbox Transtoracica "true"
checkbox Obstetrica "false"
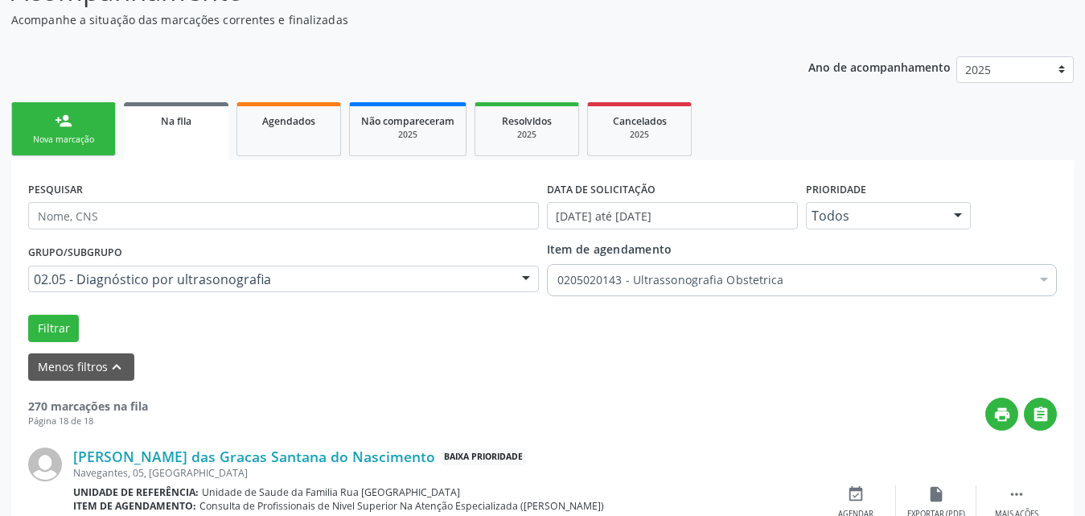
scroll to position [0, 0]
click at [474, 371] on div "Menos filtros keyboard_arrow_up" at bounding box center [542, 367] width 1037 height 28
click at [46, 329] on button "Filtrar" at bounding box center [53, 328] width 51 height 27
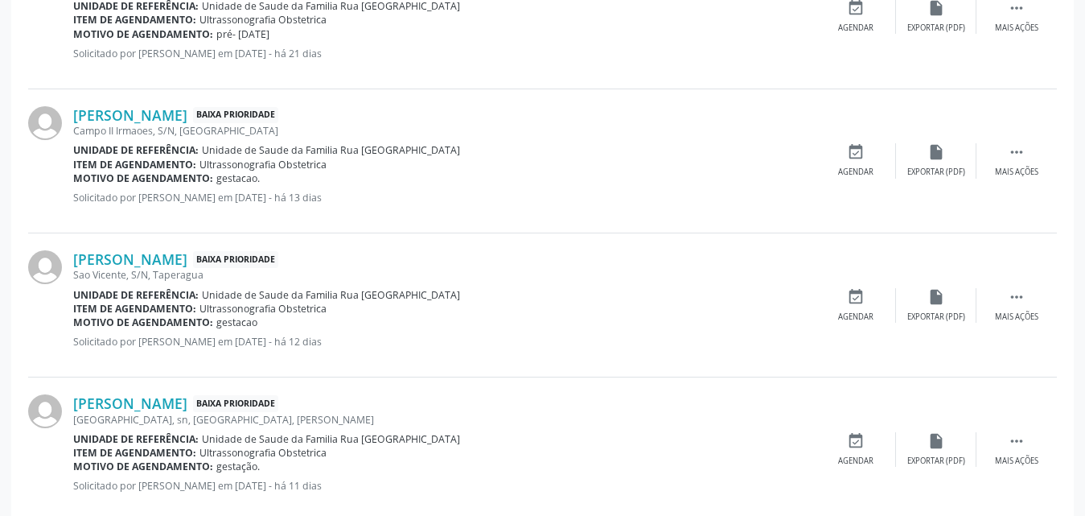
scroll to position [915, 0]
